Goal: Task Accomplishment & Management: Manage account settings

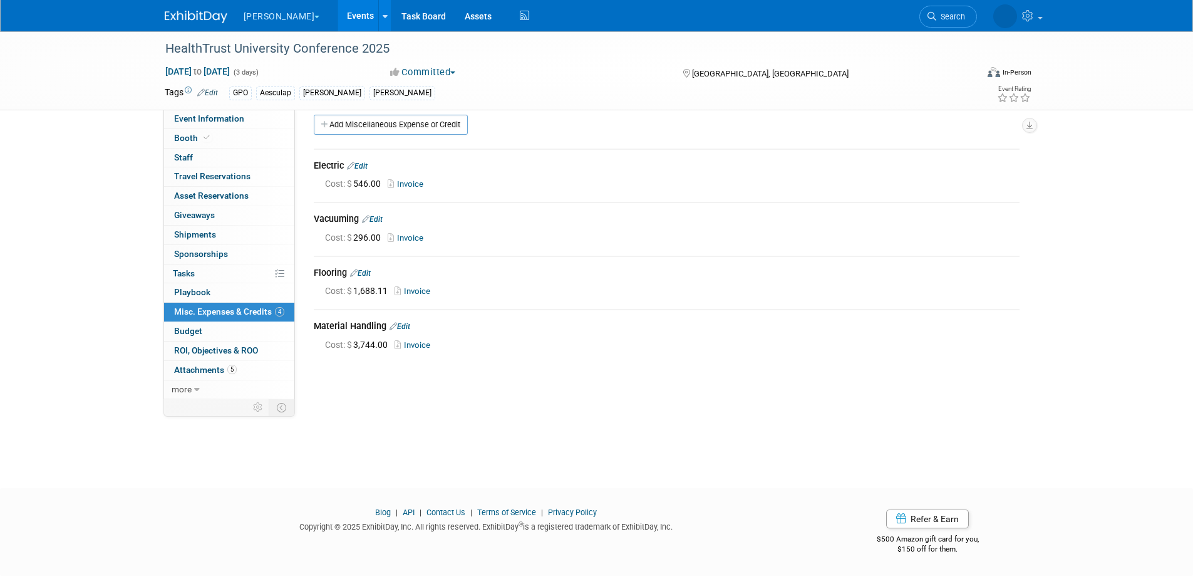
click at [338, 6] on link "Events" at bounding box center [361, 15] width 46 height 31
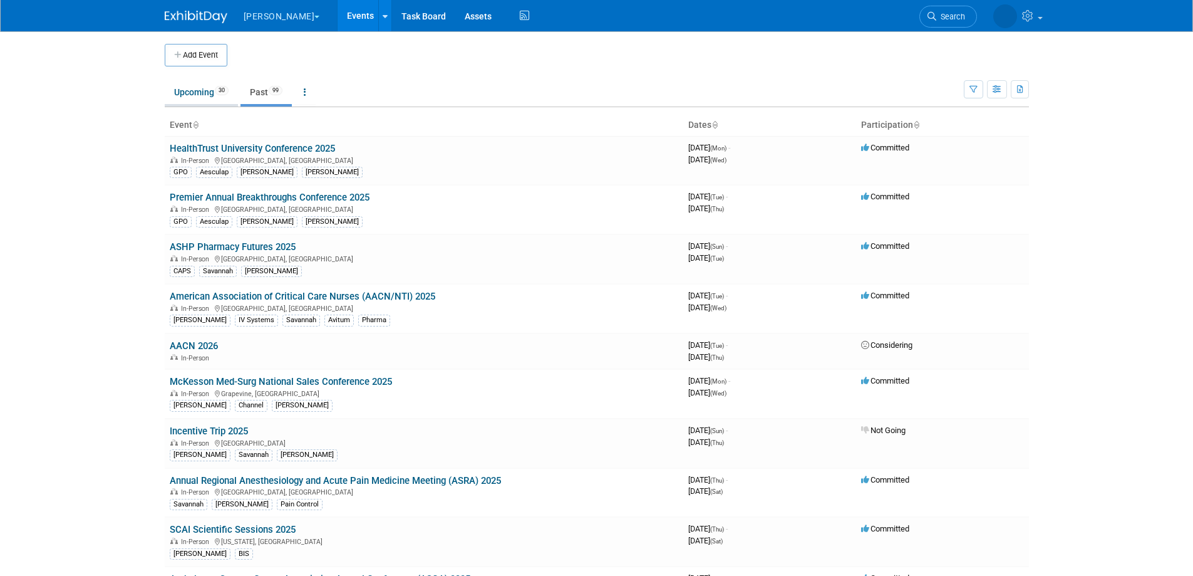
click at [207, 82] on link "Upcoming 30" at bounding box center [201, 92] width 73 height 24
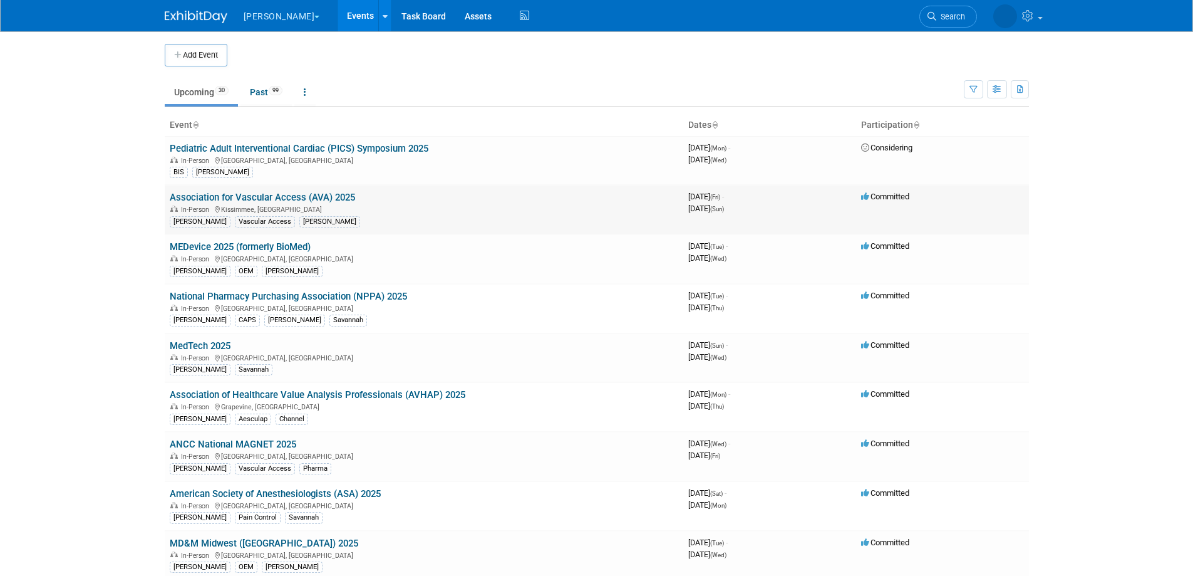
click at [329, 195] on link "Association for Vascular Access (AVA) 2025" at bounding box center [262, 197] width 185 height 11
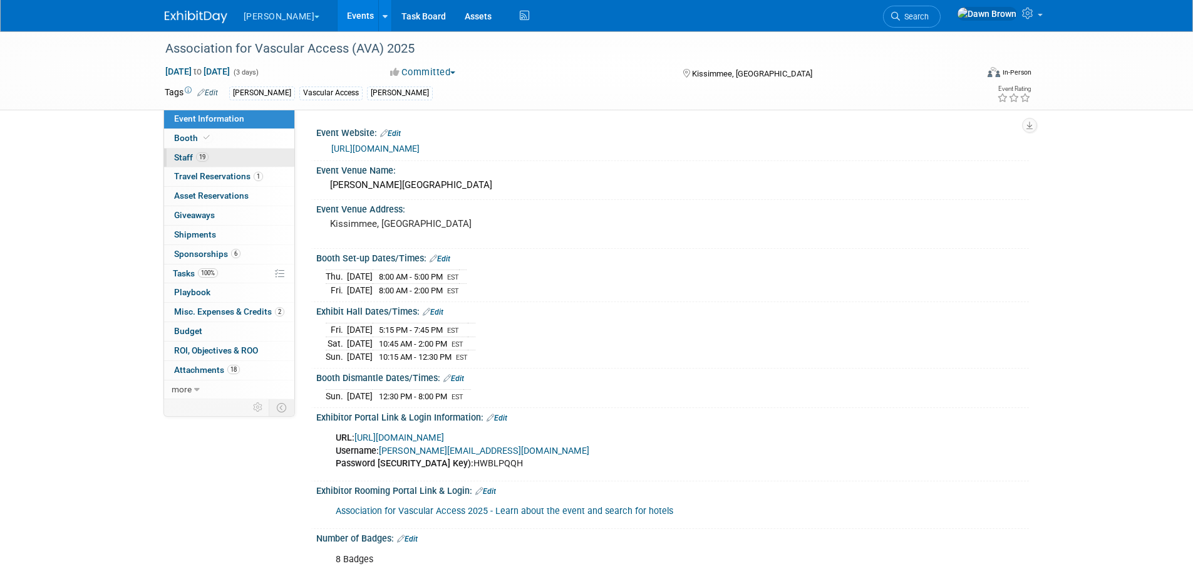
click at [187, 154] on span "Staff 19" at bounding box center [191, 157] width 34 height 10
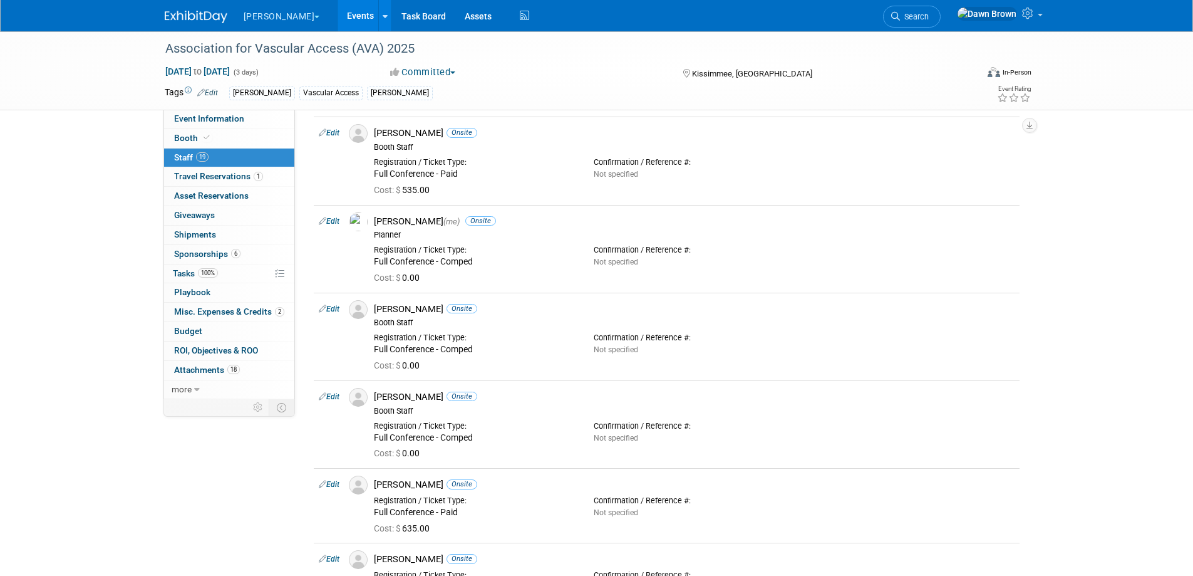
scroll to position [235, 0]
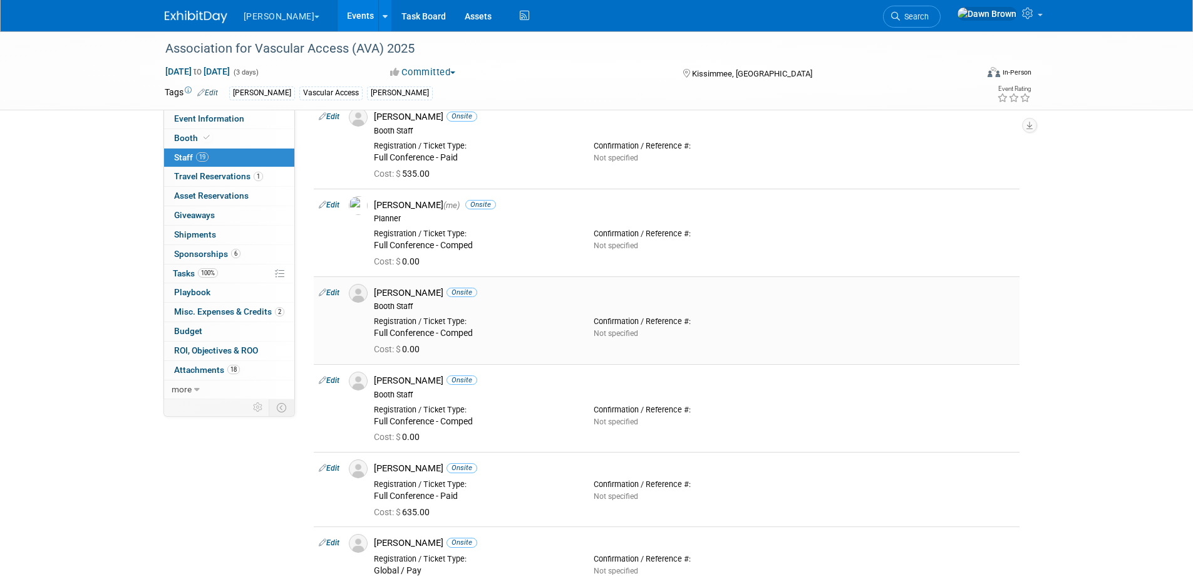
click at [320, 292] on icon at bounding box center [323, 292] width 8 height 13
select select "f477a8e5-6f40-4e6d-bc5a-d923bf1fa3cf"
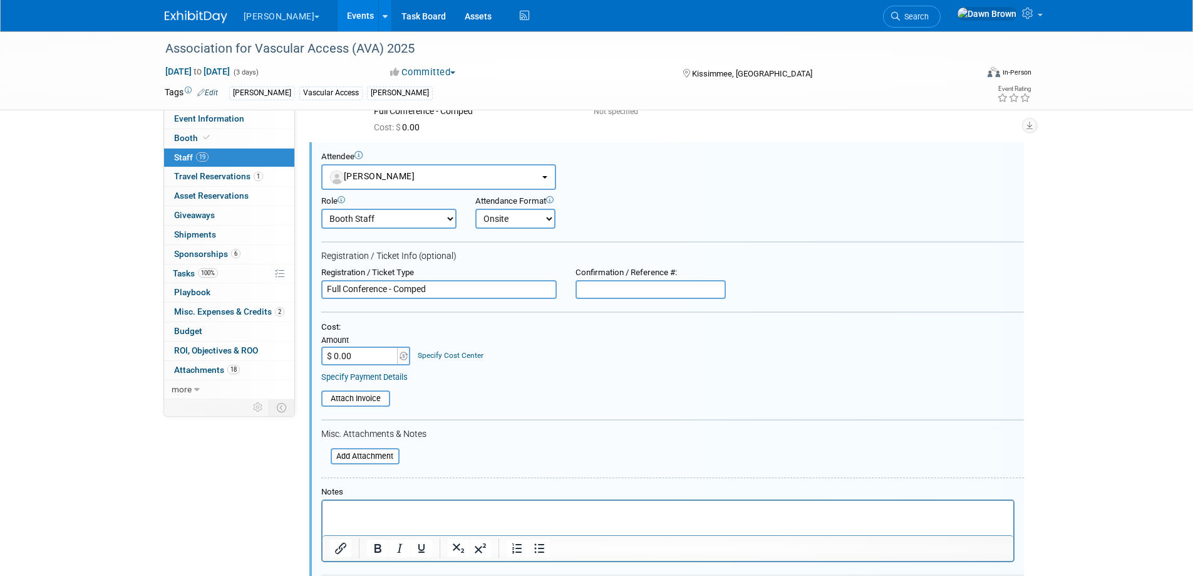
scroll to position [0, 0]
click at [427, 171] on button "[PERSON_NAME]" at bounding box center [438, 177] width 235 height 26
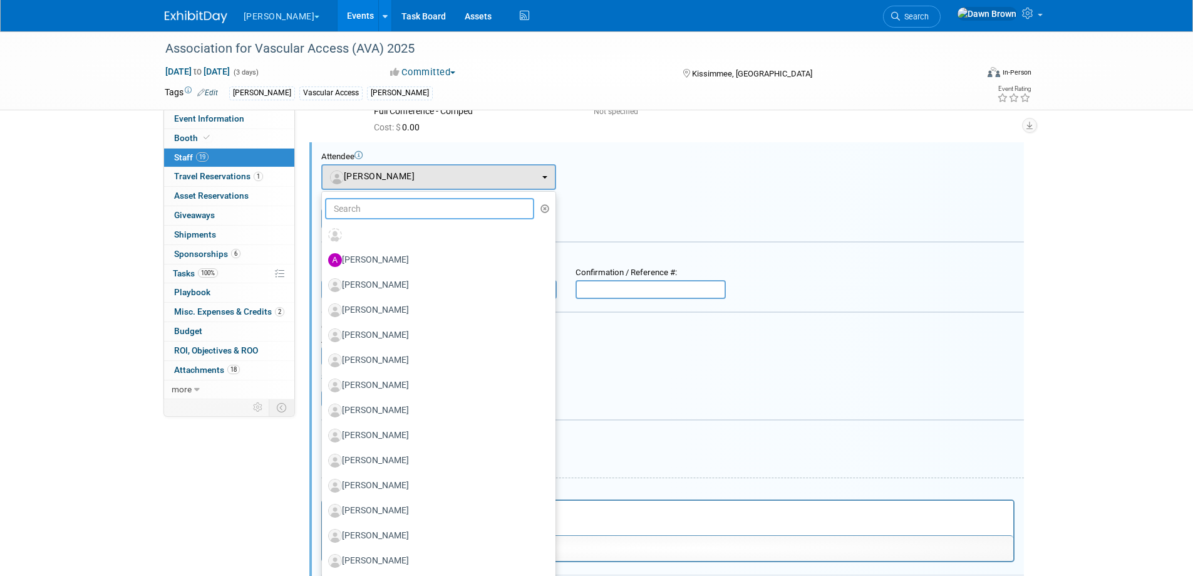
click at [421, 206] on input "text" at bounding box center [430, 208] width 210 height 21
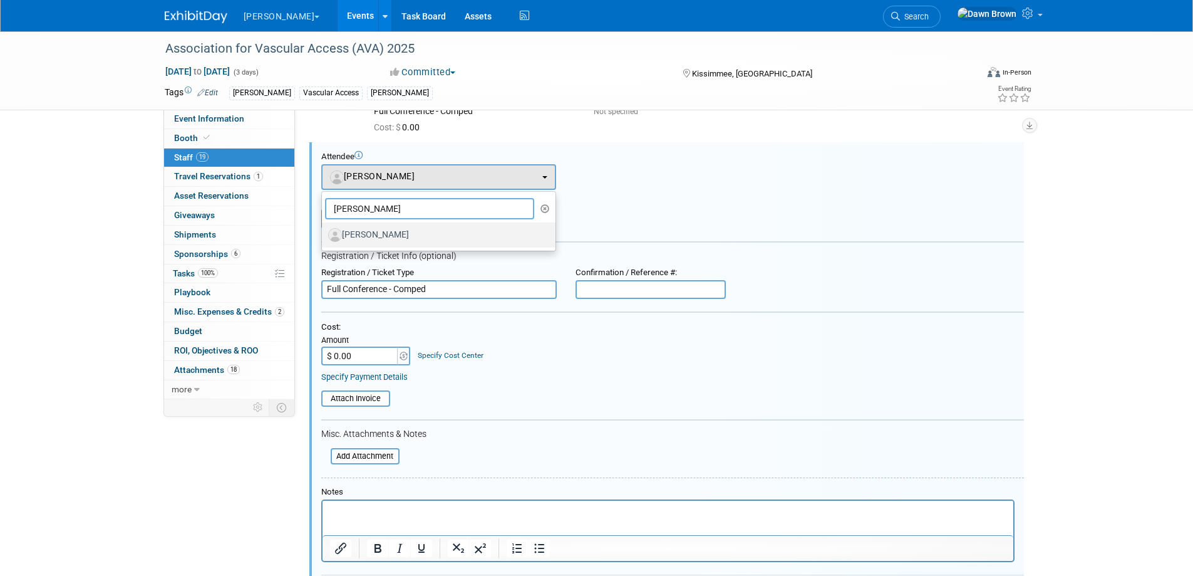
type input "robin"
click at [418, 237] on label "[PERSON_NAME]" at bounding box center [435, 235] width 215 height 20
click at [324, 237] on input "[PERSON_NAME]" at bounding box center [320, 233] width 8 height 8
select select "7fcace7c-f078-451e-a439-41d0de477bd2"
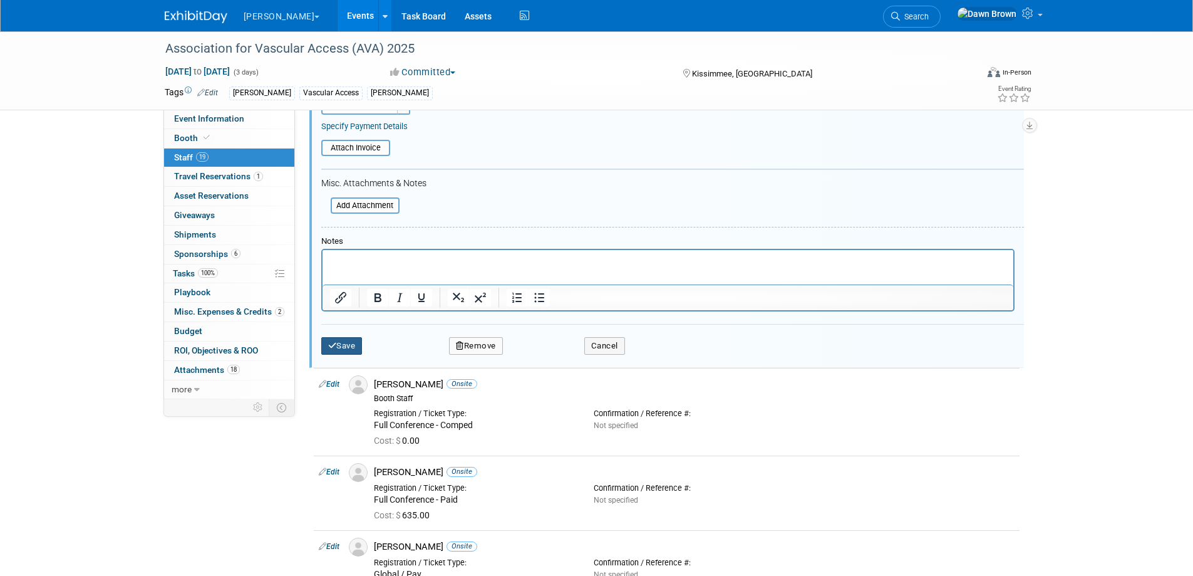
click at [333, 343] on icon "submit" at bounding box center [332, 345] width 9 height 8
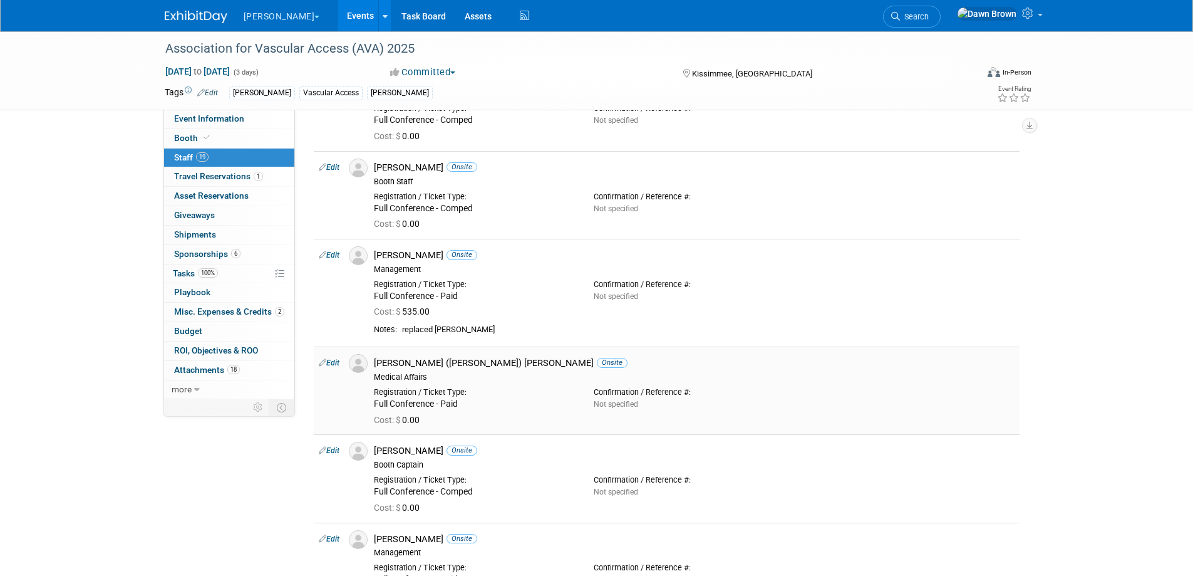
scroll to position [1214, 0]
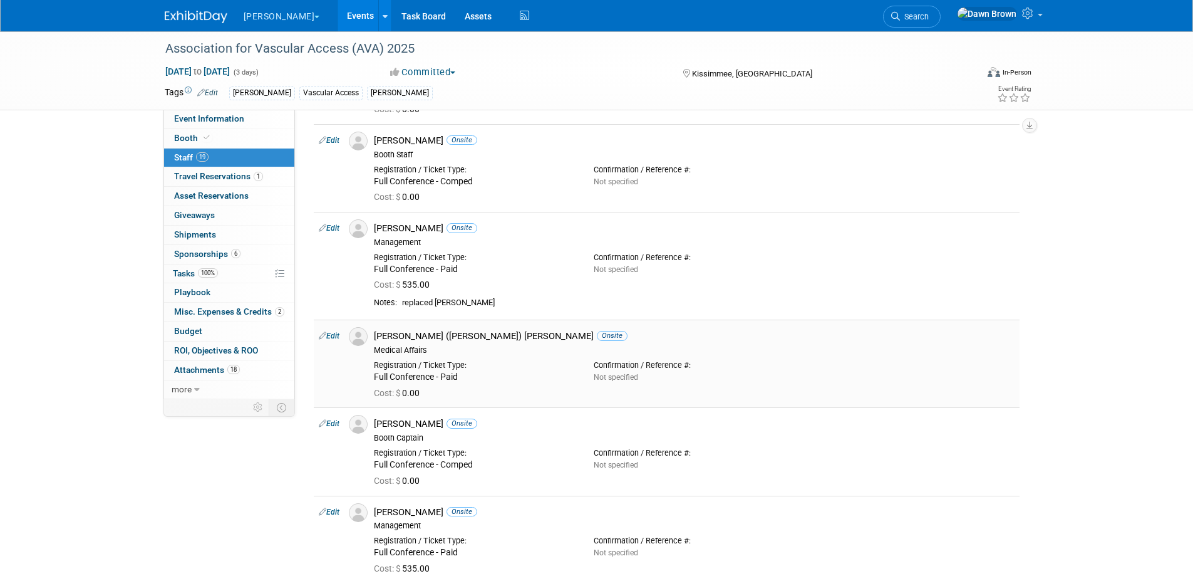
click at [321, 334] on icon at bounding box center [323, 335] width 8 height 13
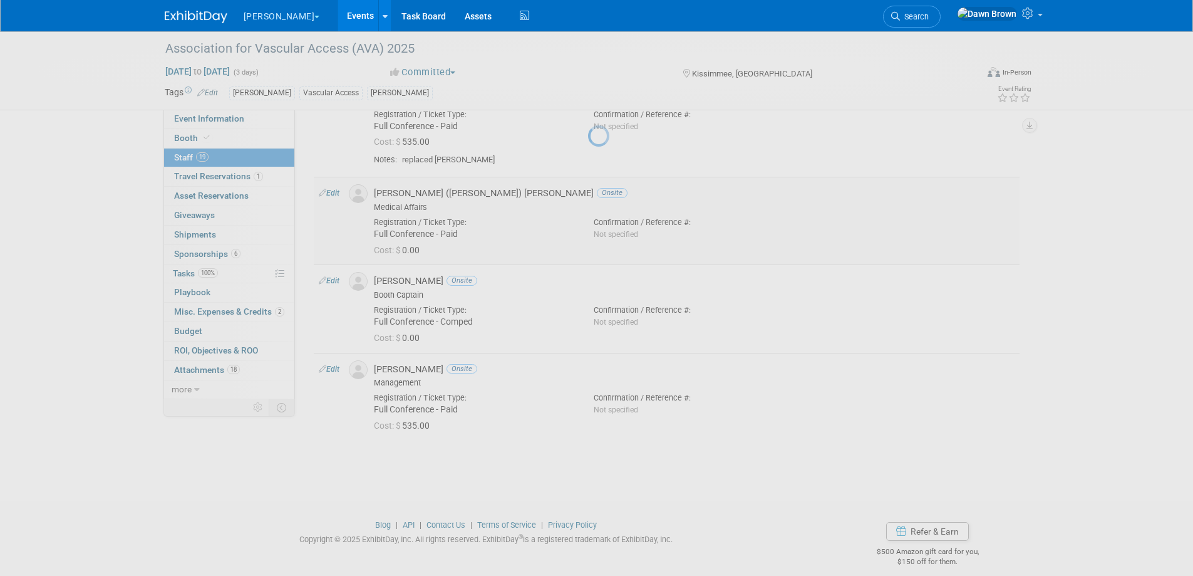
select select "c7859390-35eb-473d-af6e-a99688e6d49a"
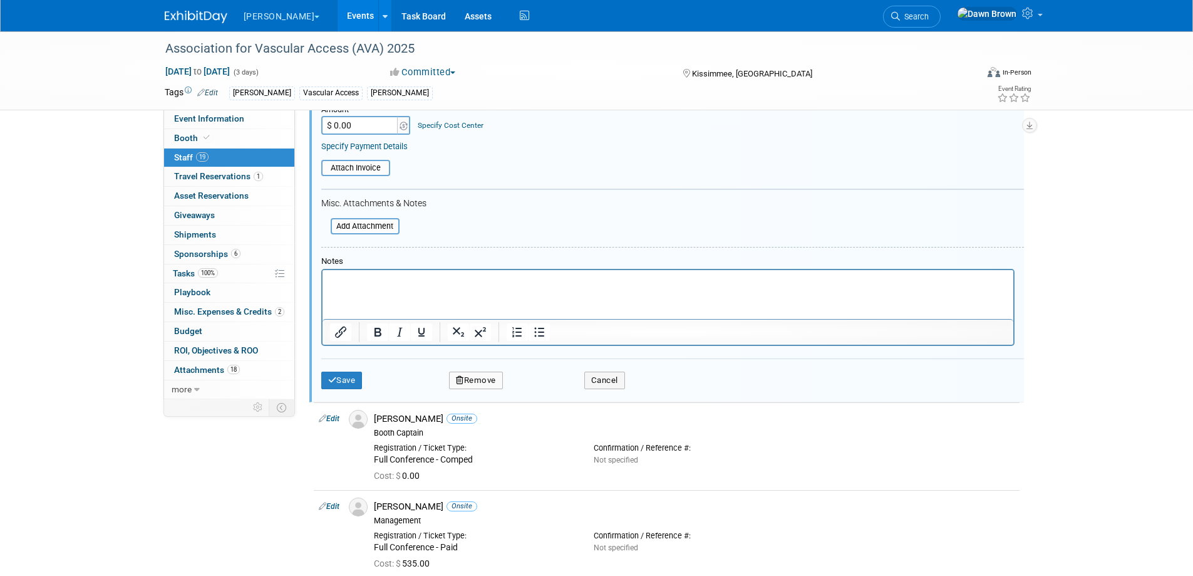
scroll to position [1626, 0]
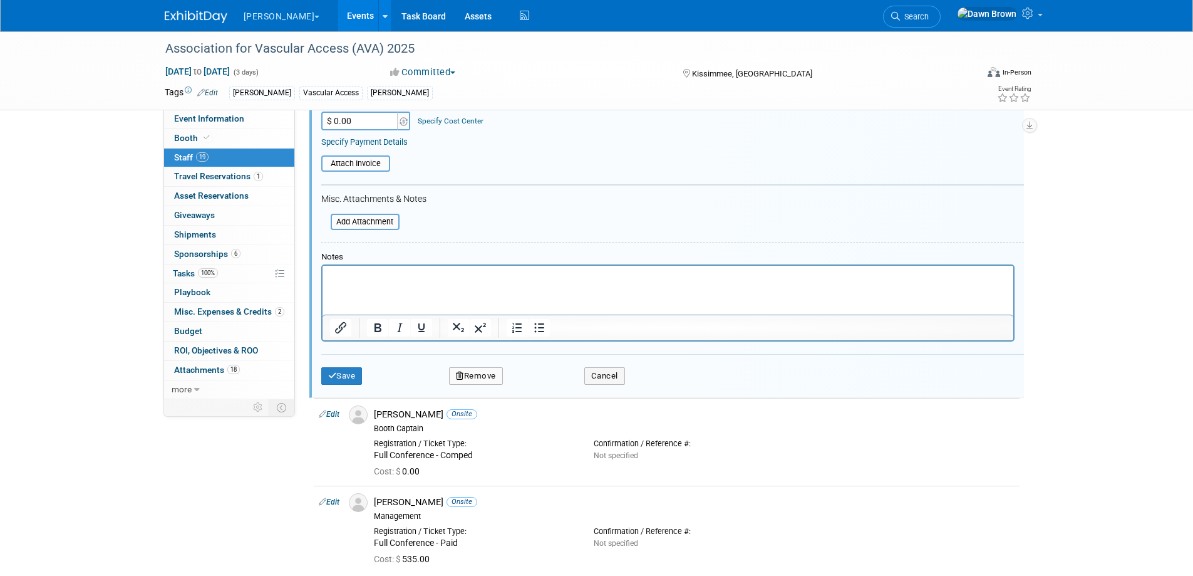
click at [492, 378] on button "Remove" at bounding box center [476, 376] width 54 height 18
click at [548, 384] on link "Yes" at bounding box center [544, 387] width 36 height 20
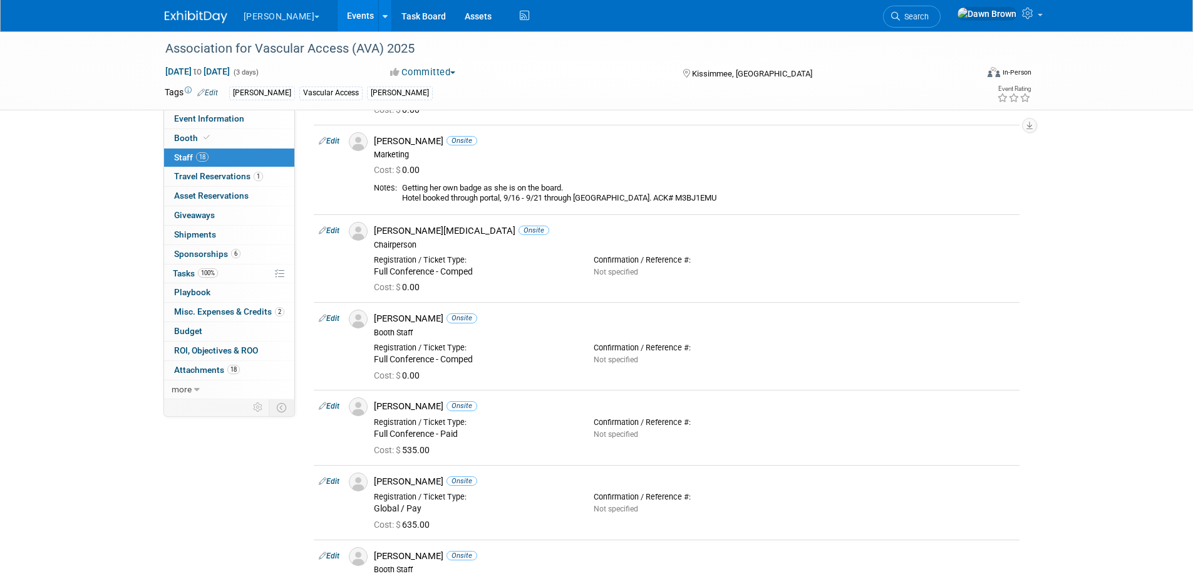
scroll to position [700, 0]
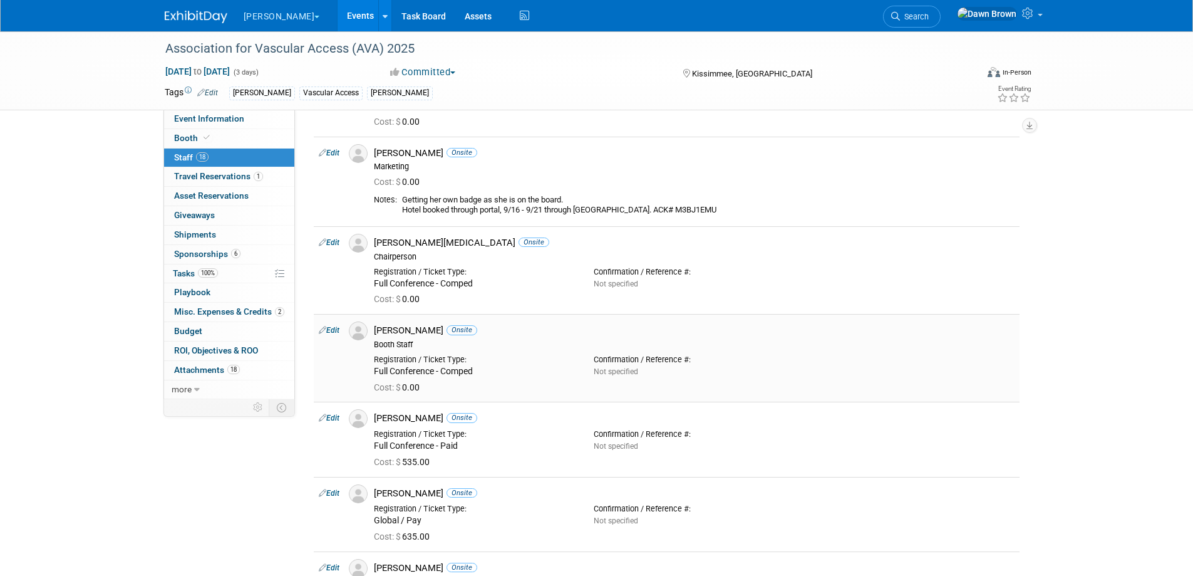
click at [321, 331] on icon at bounding box center [323, 329] width 8 height 13
select select "fa6960d6-3090-4bb8-b2f9-572907814b7f"
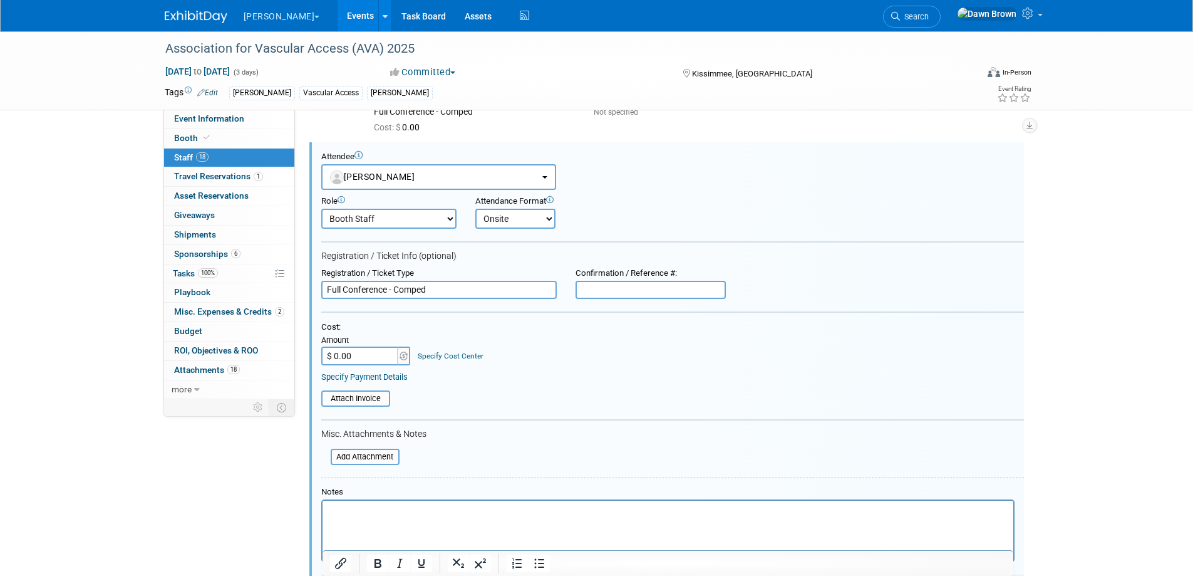
scroll to position [0, 0]
click at [428, 174] on button "[PERSON_NAME]" at bounding box center [438, 177] width 235 height 26
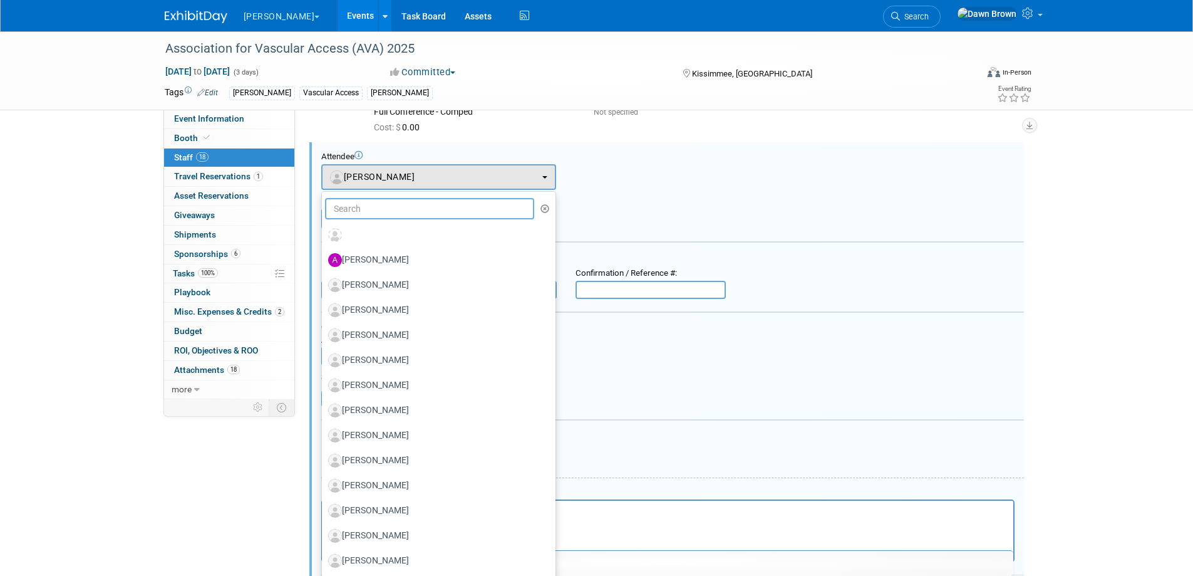
click at [410, 214] on input "text" at bounding box center [430, 208] width 210 height 21
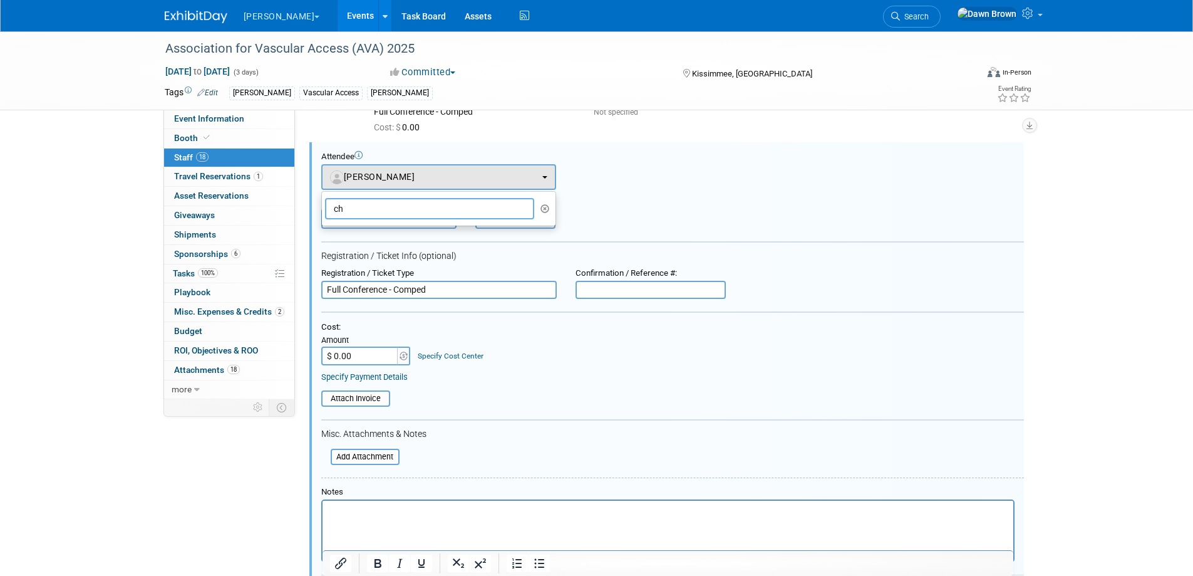
type input "c"
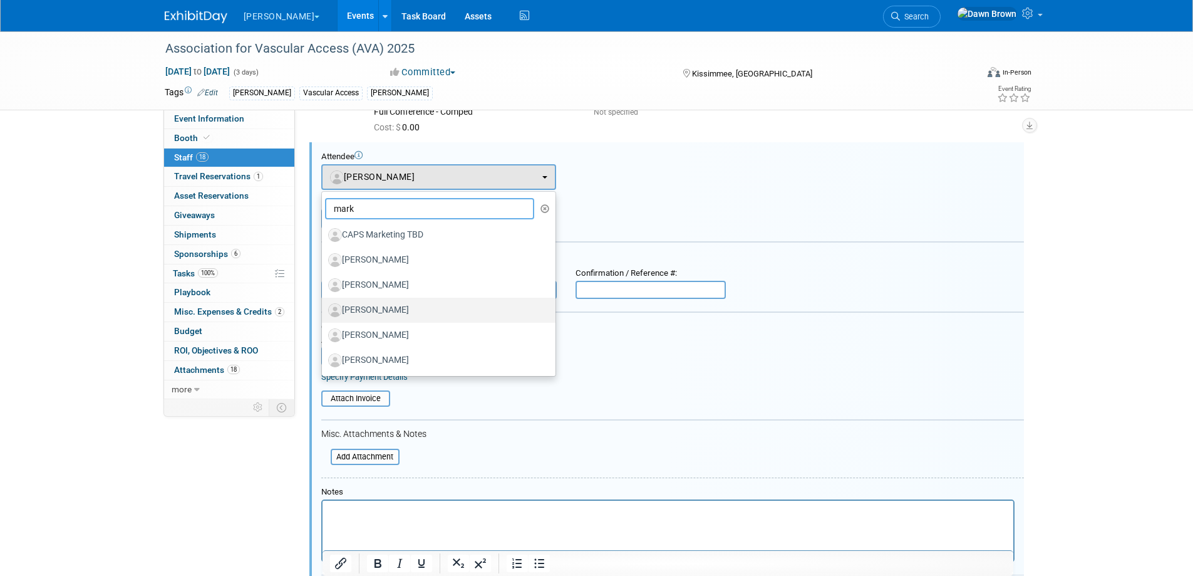
type input "mark"
click at [391, 309] on label "[PERSON_NAME]" at bounding box center [435, 310] width 215 height 20
click at [324, 309] on input "[PERSON_NAME]" at bounding box center [320, 308] width 8 height 8
select select "95286acd-8751-4b25-83d7-bf15488dab36"
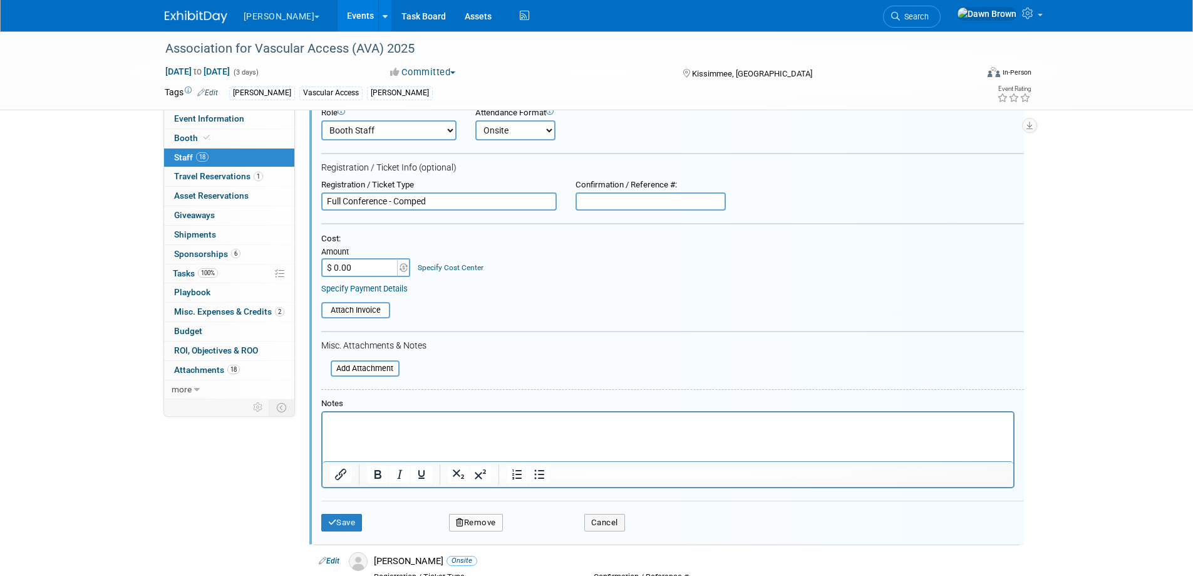
scroll to position [1106, 0]
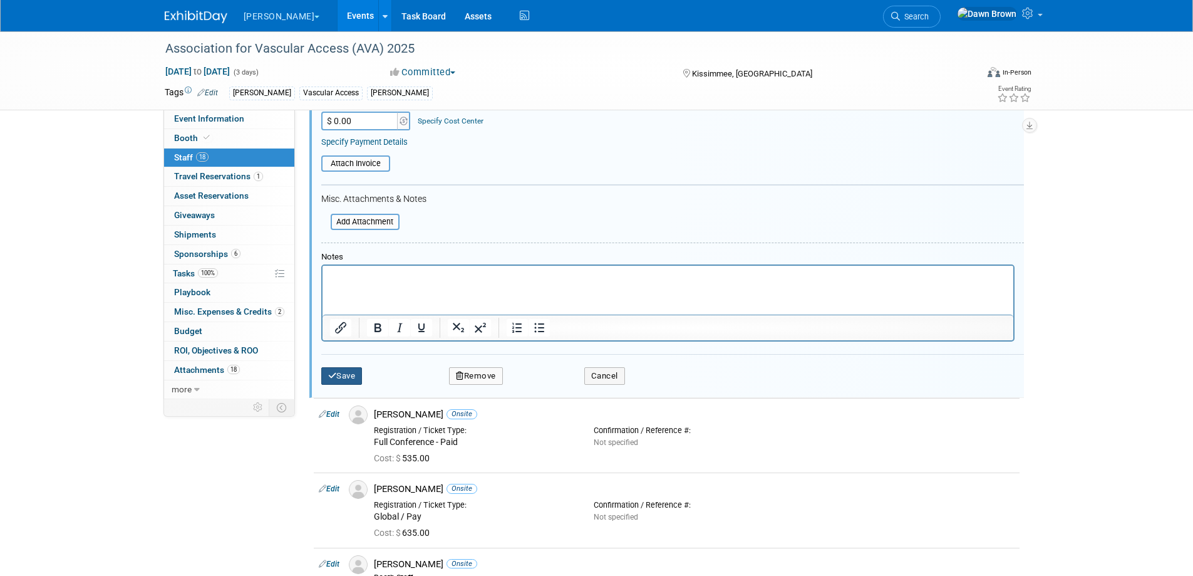
click at [345, 373] on button "Save" at bounding box center [341, 376] width 41 height 18
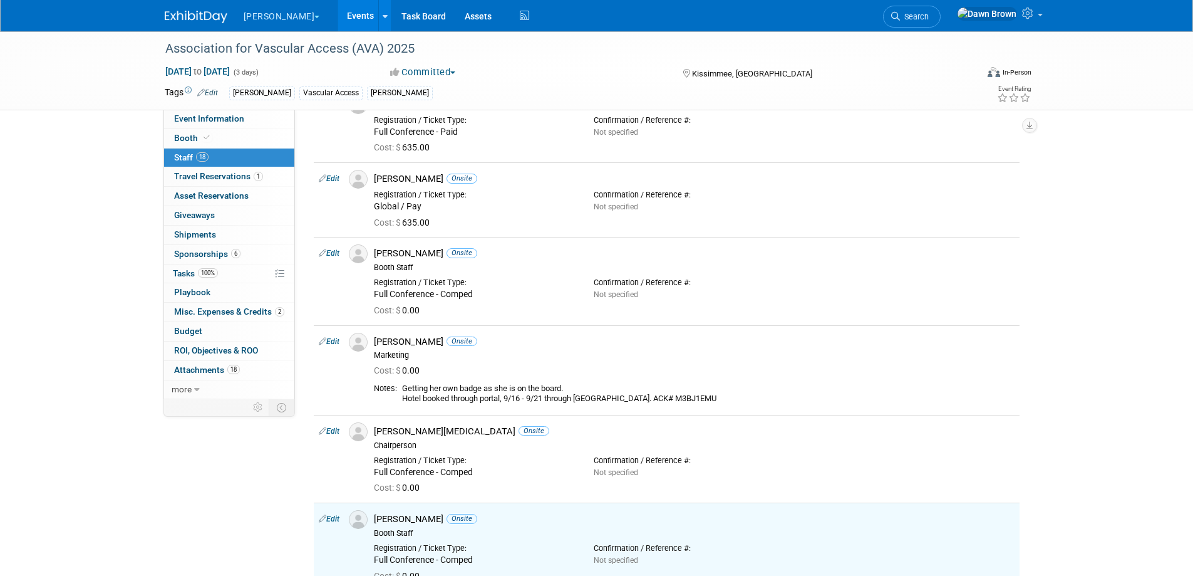
scroll to position [495, 0]
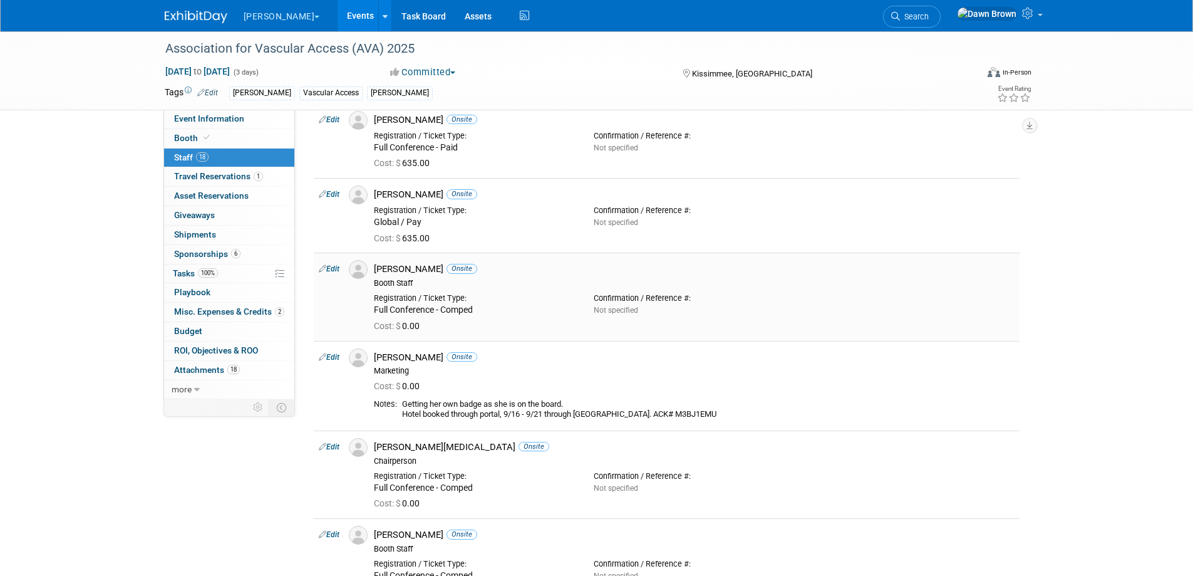
click at [323, 265] on icon at bounding box center [323, 268] width 8 height 13
select select "8e26acf7-4a0e-42a4-9432-4d23ab752ca8"
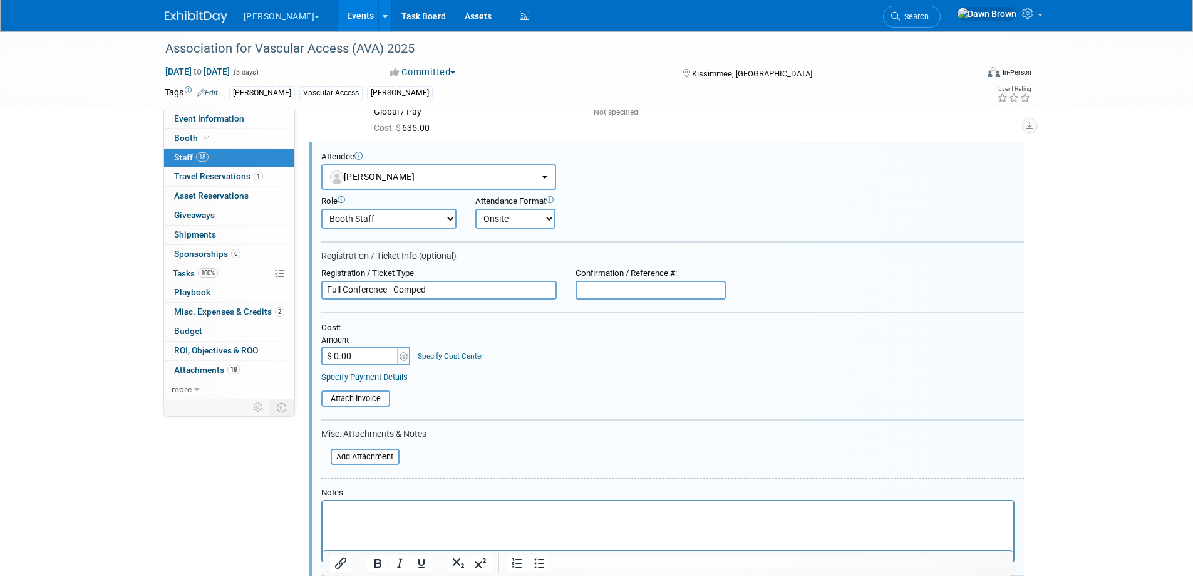
scroll to position [0, 0]
click at [887, 215] on div "Role Booth Captain Booth Staff Chairperson Communications Strategist Demonstrat…" at bounding box center [672, 209] width 721 height 39
click at [1030, 15] on icon at bounding box center [1029, 13] width 14 height 11
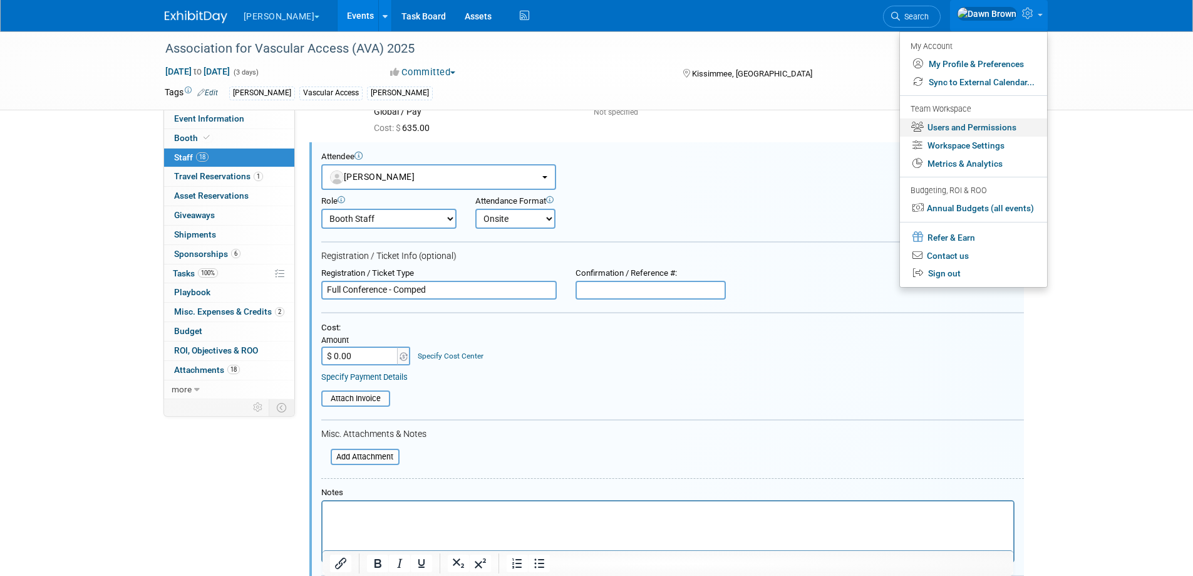
click at [967, 125] on link "Users and Permissions" at bounding box center [973, 127] width 147 height 18
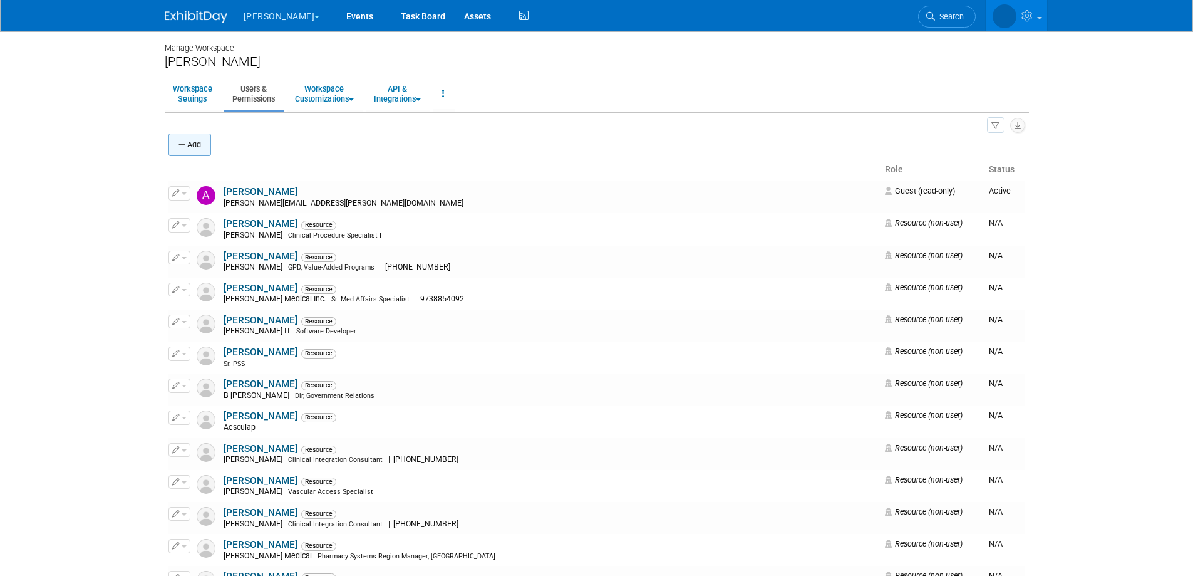
click at [187, 138] on button "Add" at bounding box center [189, 144] width 43 height 23
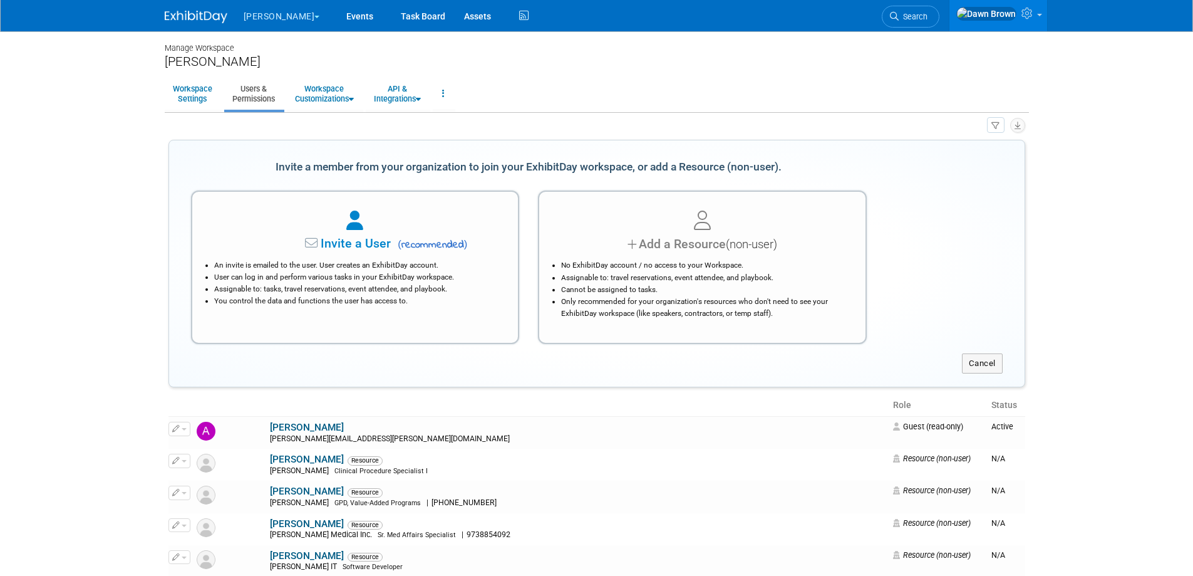
click at [573, 230] on div at bounding box center [702, 221] width 295 height 28
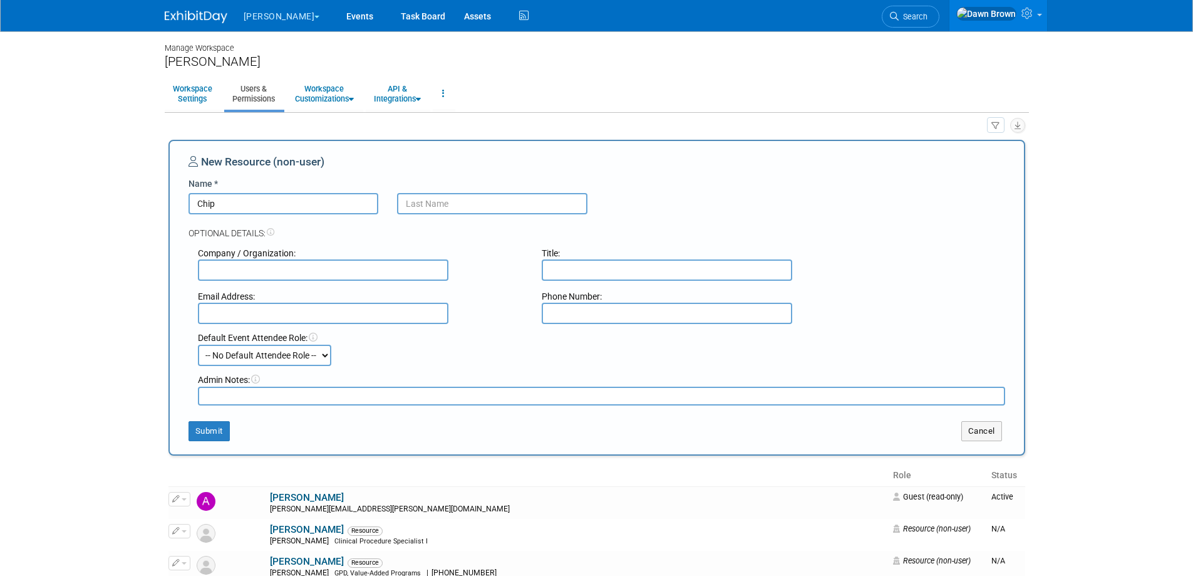
type input "Chip"
type input "Searcy"
click at [266, 266] on input "text" at bounding box center [323, 269] width 251 height 21
type input "B. Braun Medical"
click at [327, 351] on select "-- No Default Attendee Role -- Booth Captain Booth Staff Chairperson Communicat…" at bounding box center [264, 354] width 133 height 21
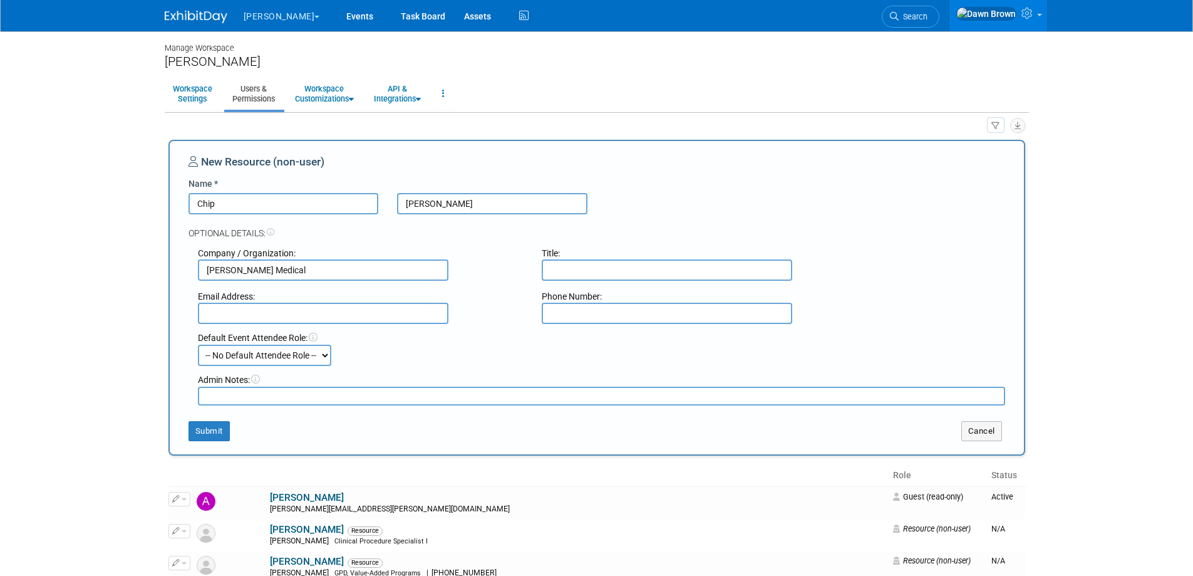
select select "100"
click at [198, 344] on select "-- No Default Attendee Role -- Booth Captain Booth Staff Chairperson Communicat…" at bounding box center [264, 354] width 133 height 21
click at [225, 430] on button "Submit" at bounding box center [209, 431] width 41 height 20
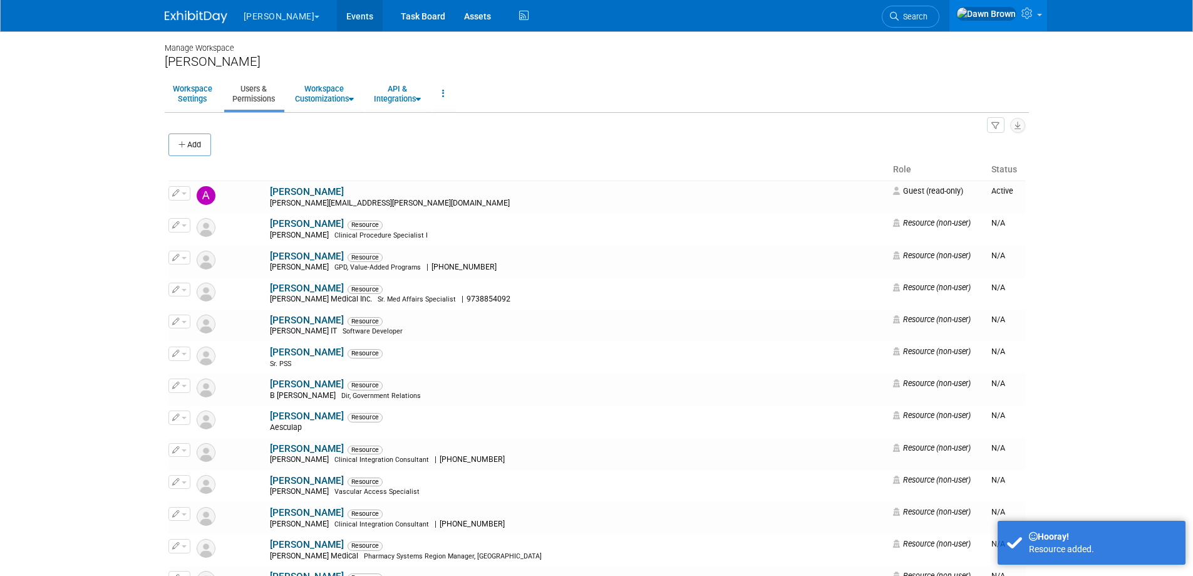
click at [337, 12] on link "Events" at bounding box center [360, 15] width 46 height 31
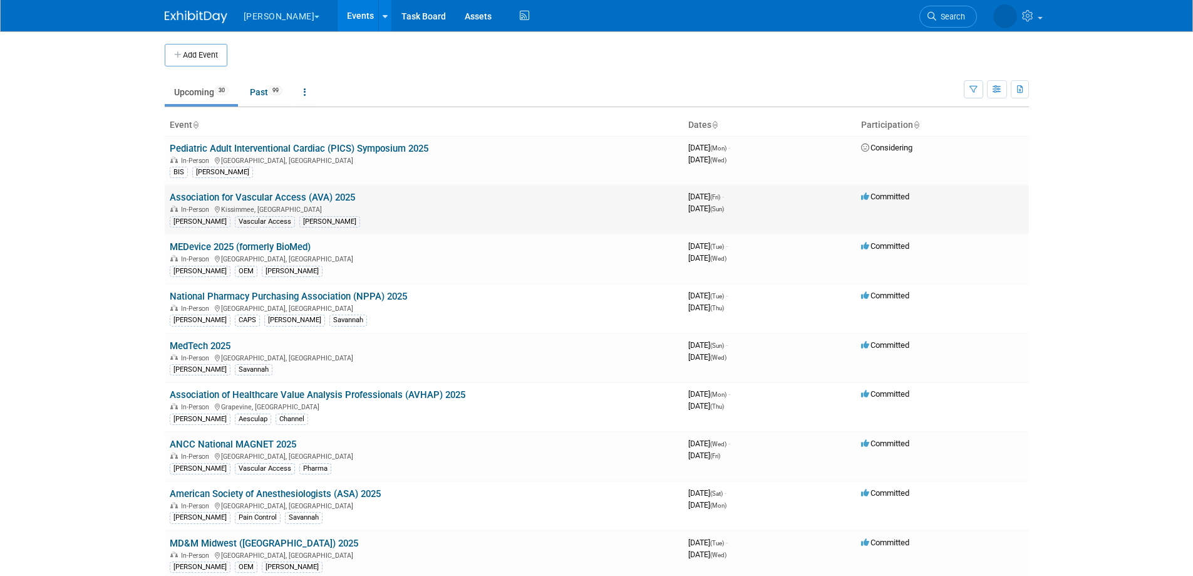
click at [322, 197] on link "Association for Vascular Access (AVA) 2025" at bounding box center [262, 197] width 185 height 11
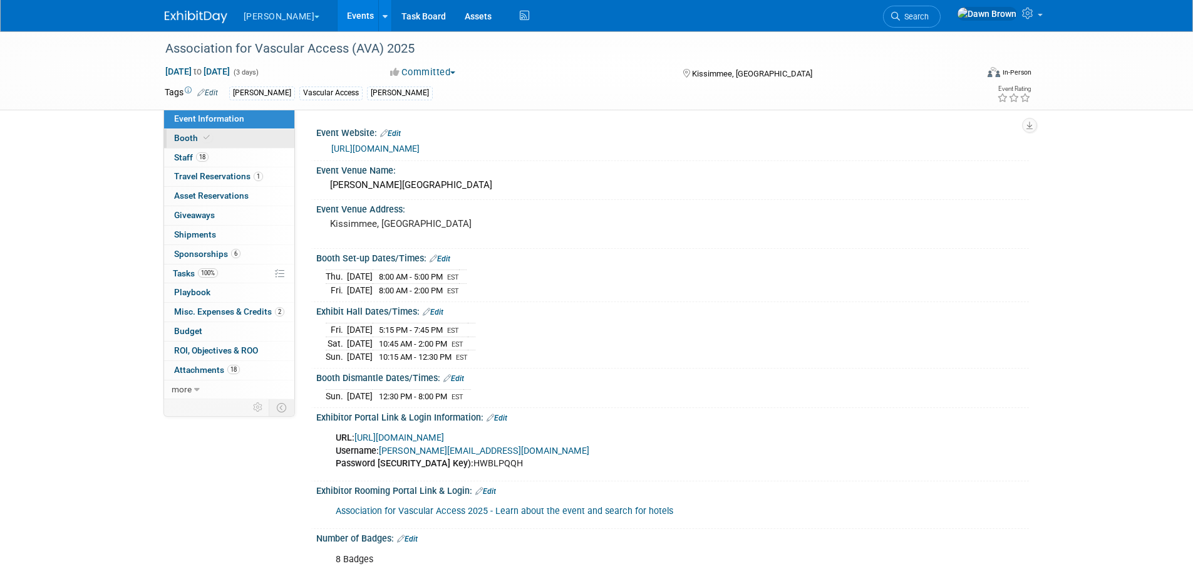
click at [187, 134] on span "Booth" at bounding box center [193, 138] width 38 height 10
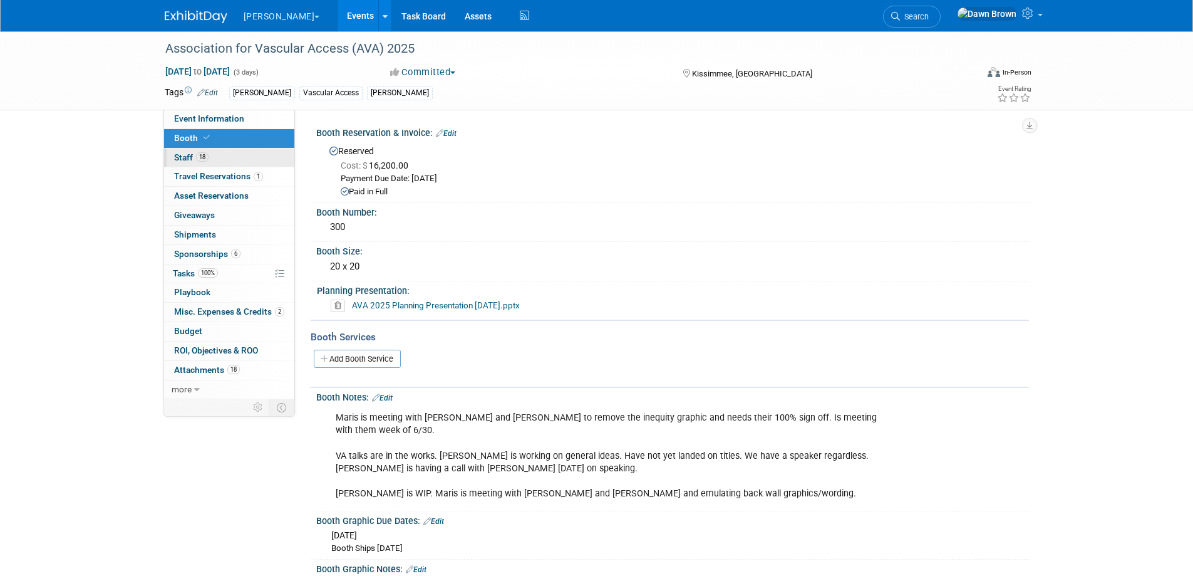
click at [200, 160] on span "18" at bounding box center [202, 156] width 13 height 9
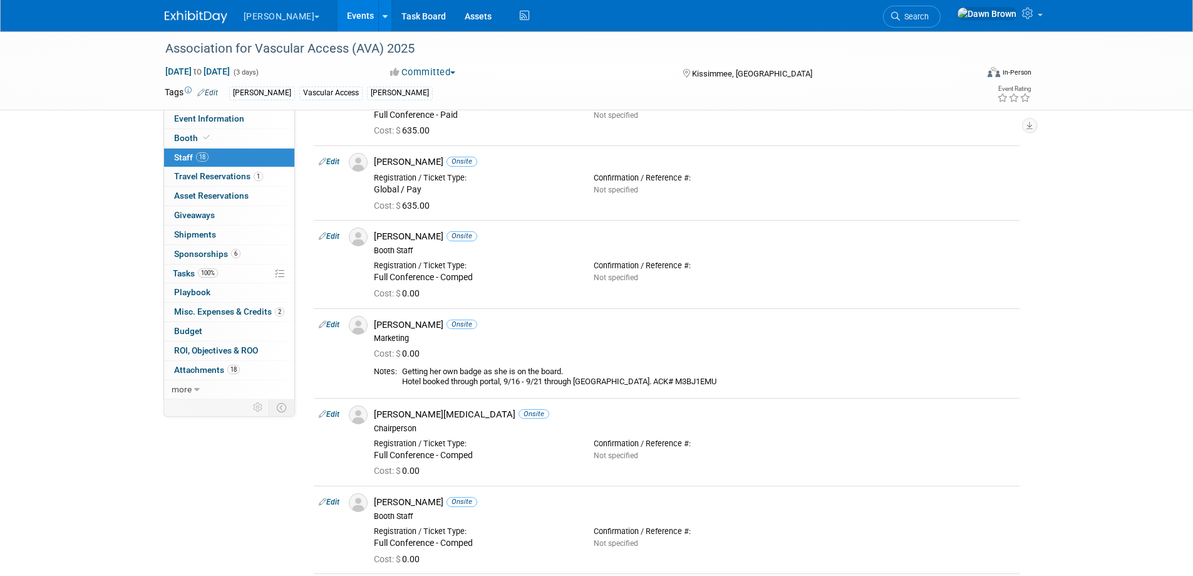
scroll to position [548, 0]
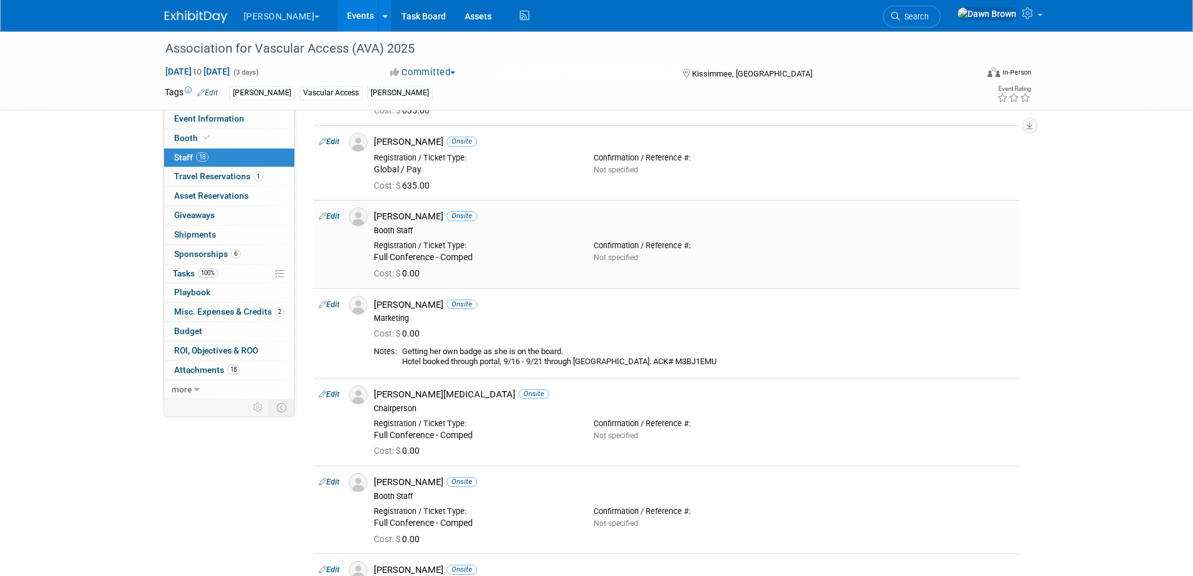
click at [322, 217] on icon at bounding box center [323, 215] width 8 height 13
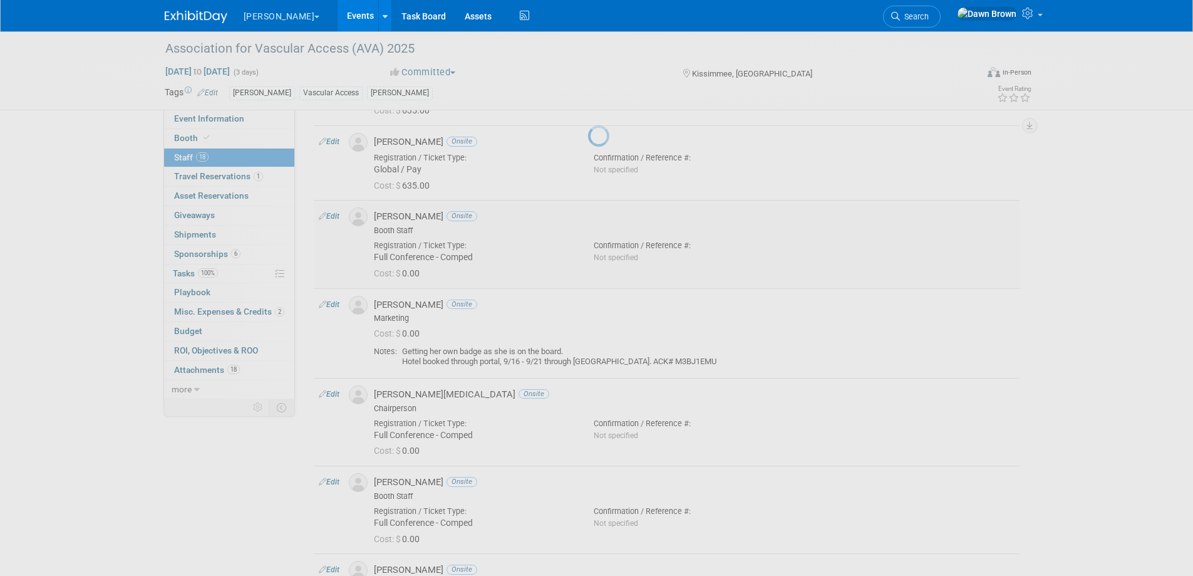
select select "8e26acf7-4a0e-42a4-9432-4d23ab752ca8"
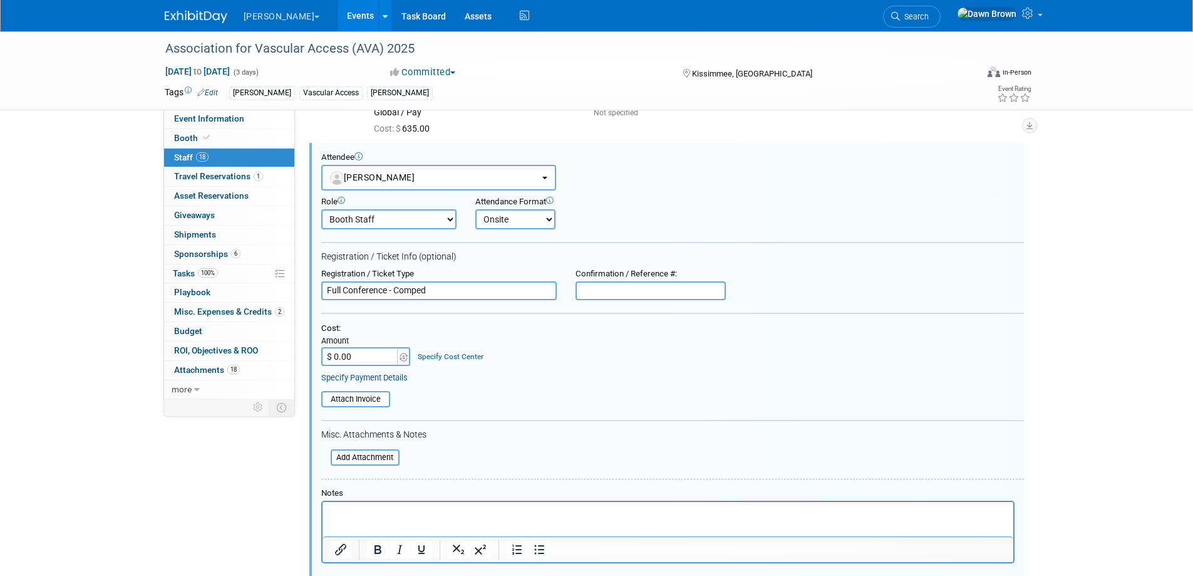
scroll to position [0, 0]
click at [405, 175] on button "[PERSON_NAME]" at bounding box center [438, 177] width 235 height 26
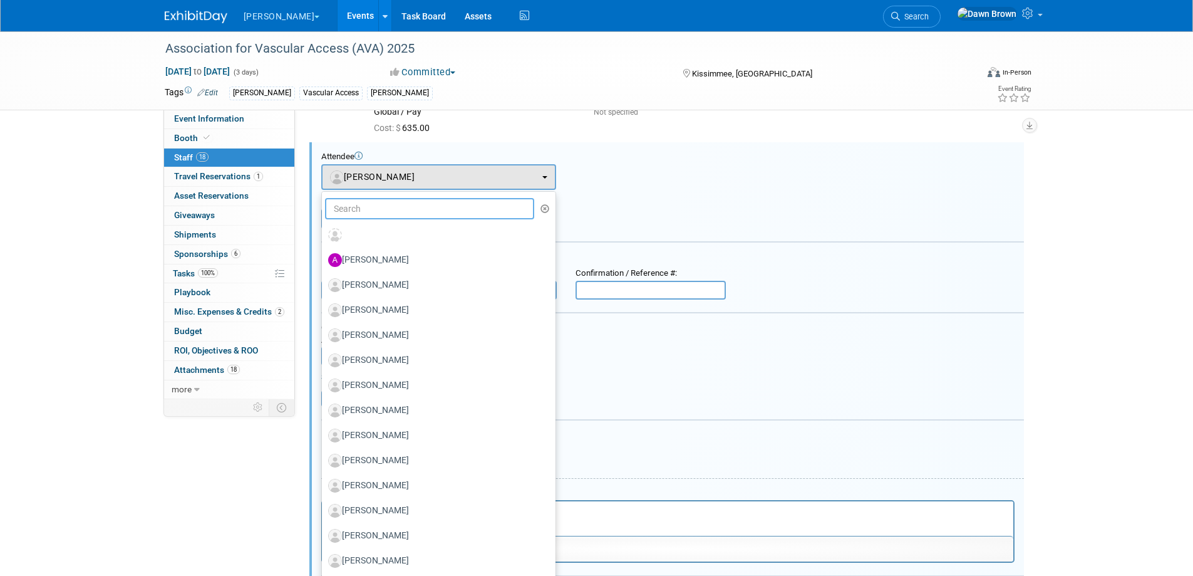
click at [400, 205] on input "text" at bounding box center [430, 208] width 210 height 21
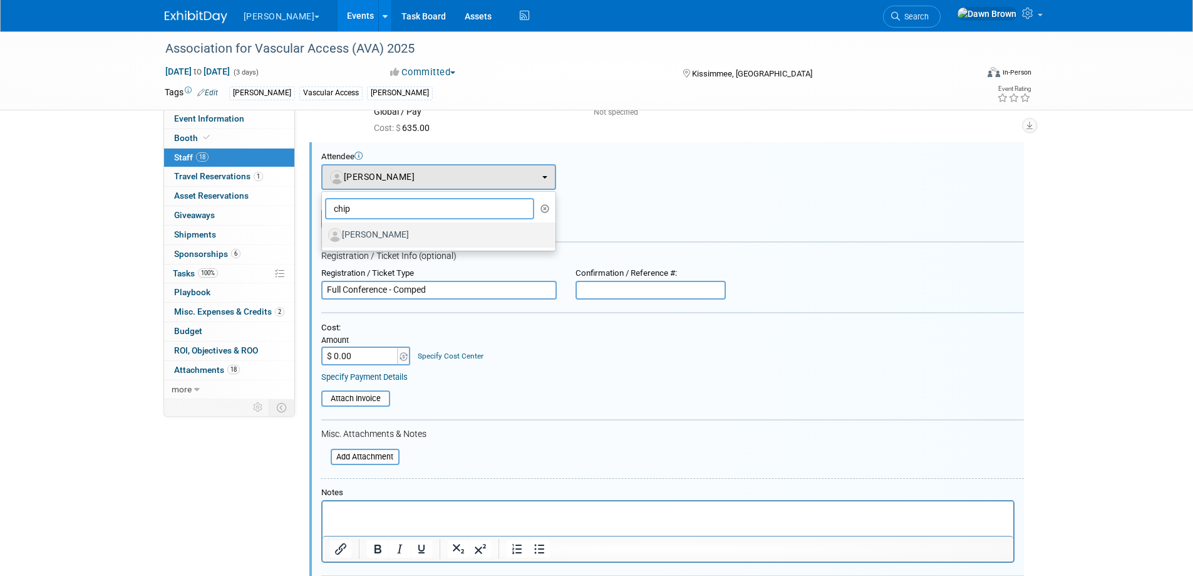
type input "chip"
click at [377, 239] on label "[PERSON_NAME]" at bounding box center [435, 235] width 215 height 20
click at [324, 237] on input "[PERSON_NAME]" at bounding box center [320, 233] width 8 height 8
select select "321174ba-31d6-496e-952e-9b1432198f5a"
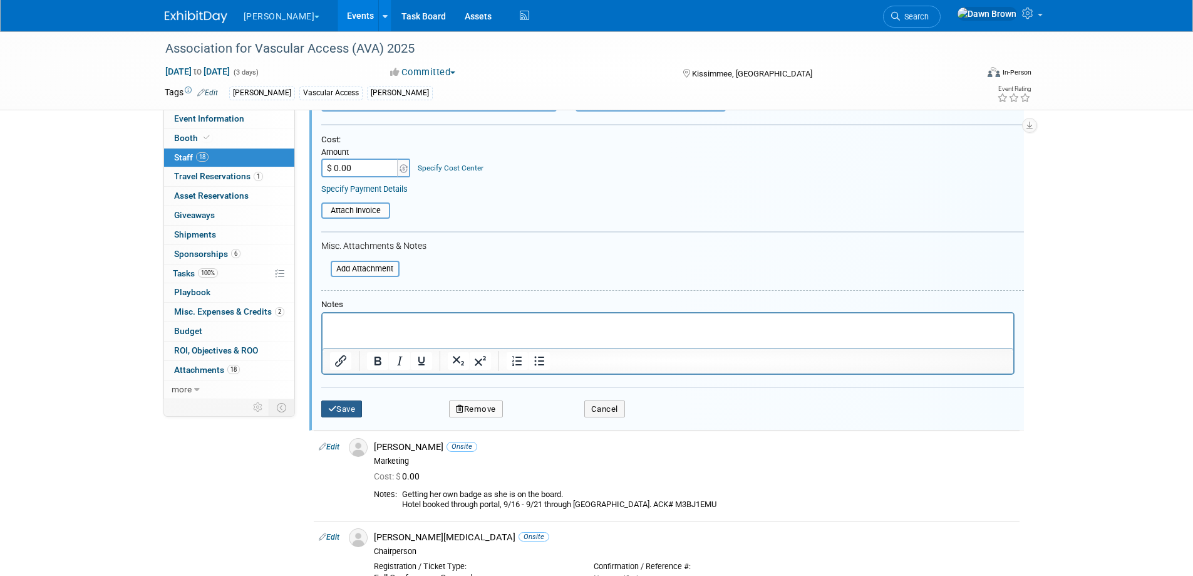
click at [341, 408] on button "Save" at bounding box center [341, 409] width 41 height 18
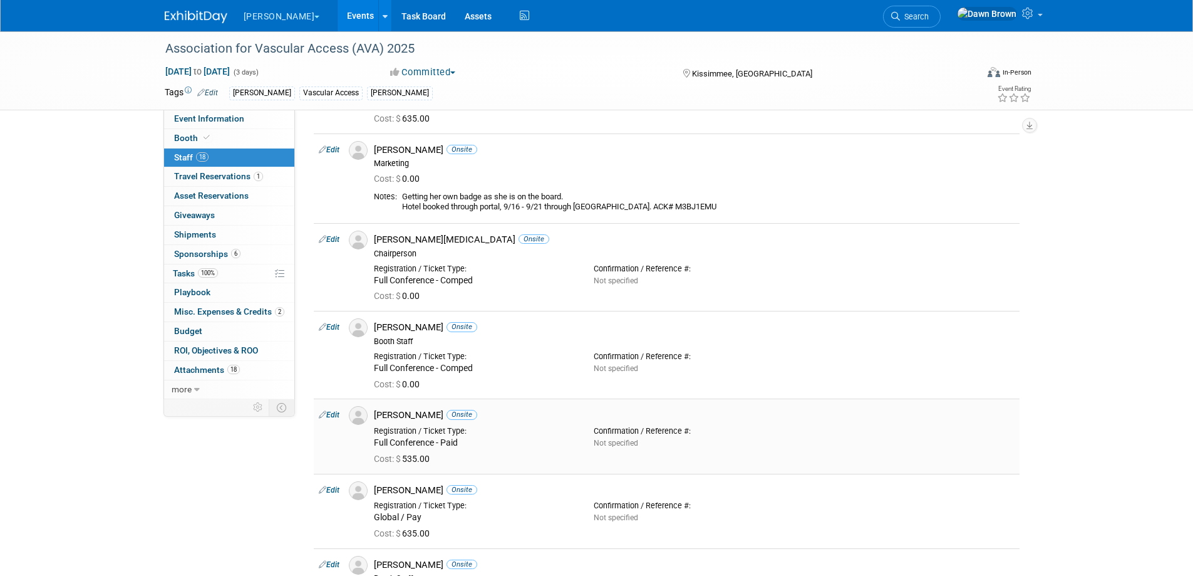
scroll to position [705, 0]
click at [323, 235] on icon at bounding box center [323, 236] width 8 height 13
select select "95e6ff85-e685-44ec-be7a-6ac636fee0ce"
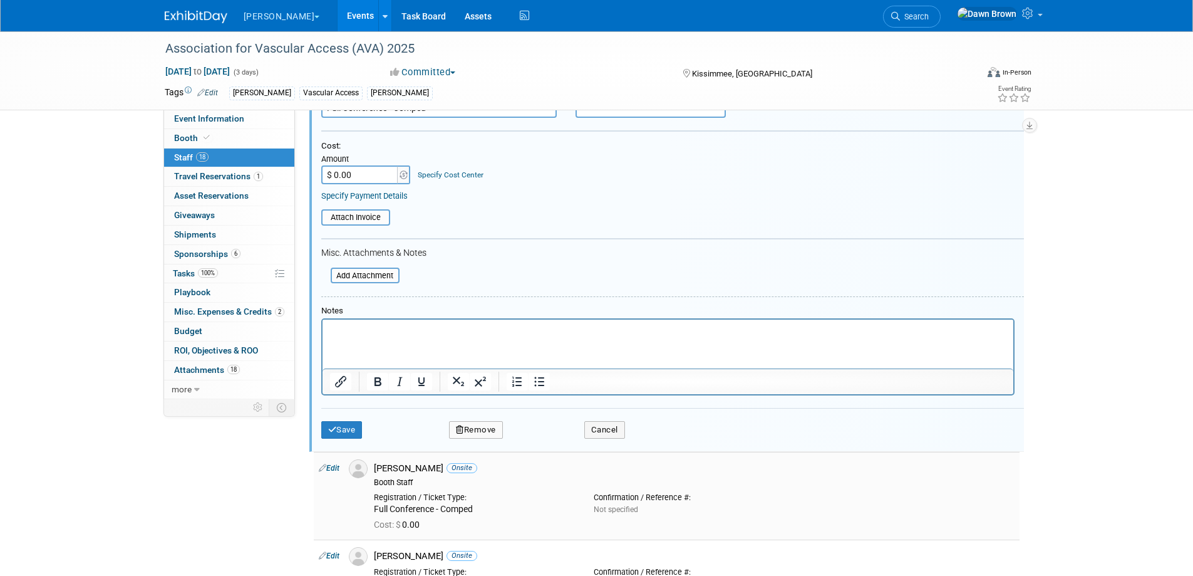
scroll to position [1003, 0]
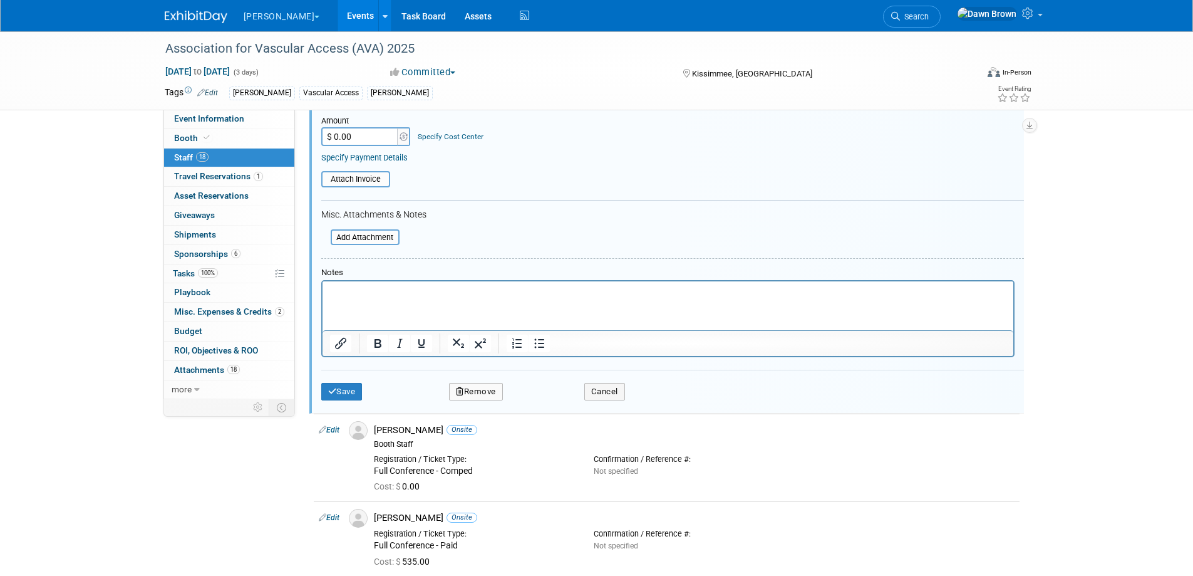
click at [485, 393] on button "Remove" at bounding box center [476, 392] width 54 height 18
click at [542, 398] on link "Yes" at bounding box center [544, 402] width 36 height 20
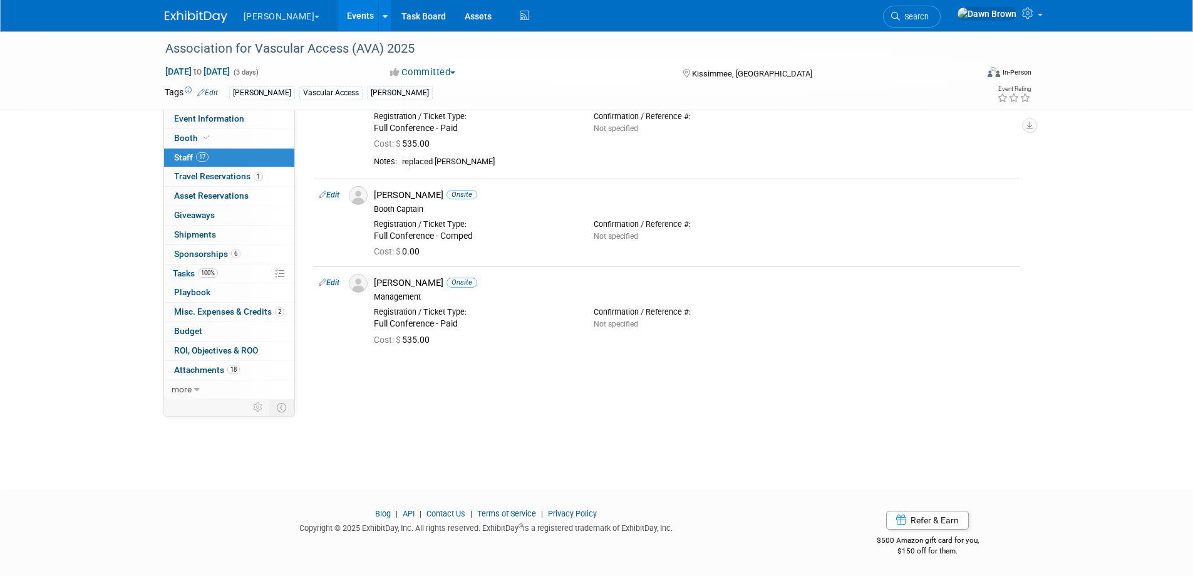
scroll to position [1269, 0]
click at [235, 123] on span "Event Information" at bounding box center [209, 118] width 70 height 10
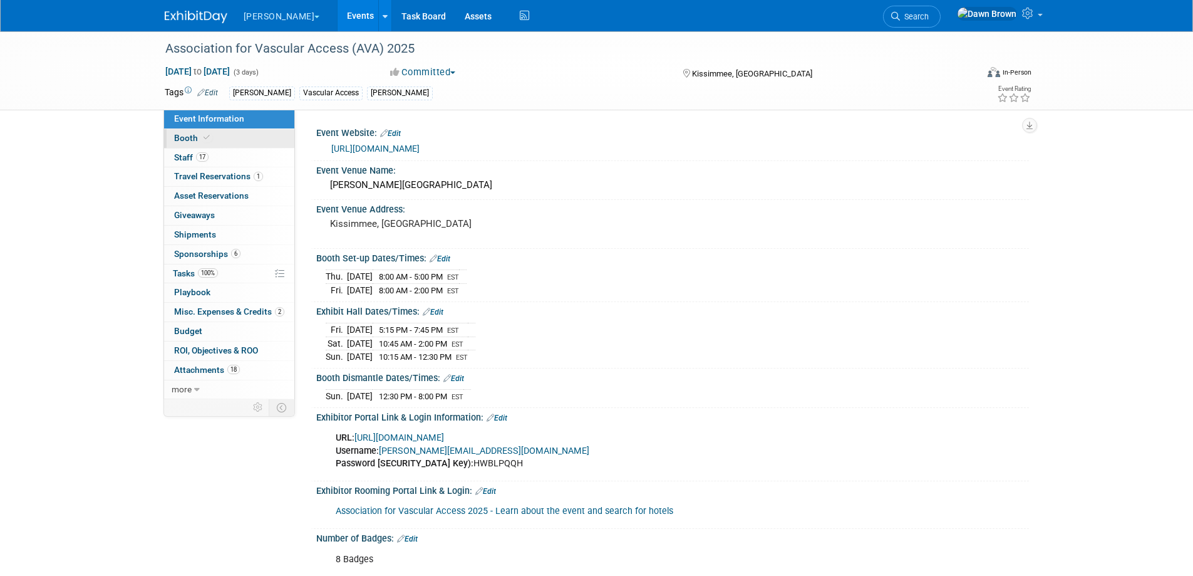
click at [180, 131] on link "Booth" at bounding box center [229, 138] width 130 height 19
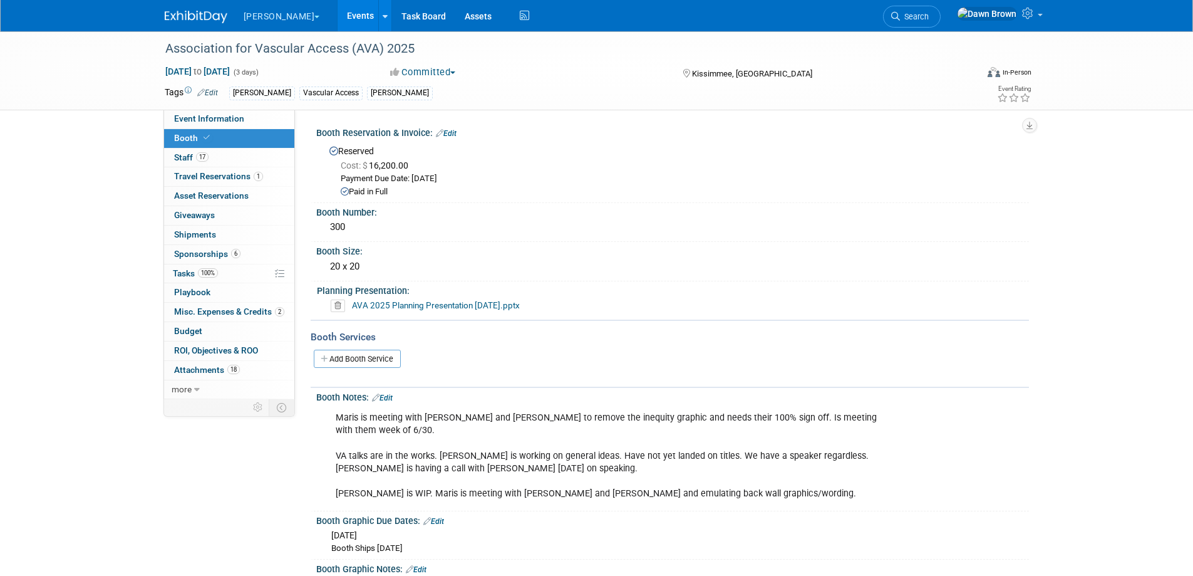
click at [334, 307] on icon at bounding box center [338, 305] width 14 height 13
click at [335, 353] on link "Yes" at bounding box center [324, 353] width 36 height 20
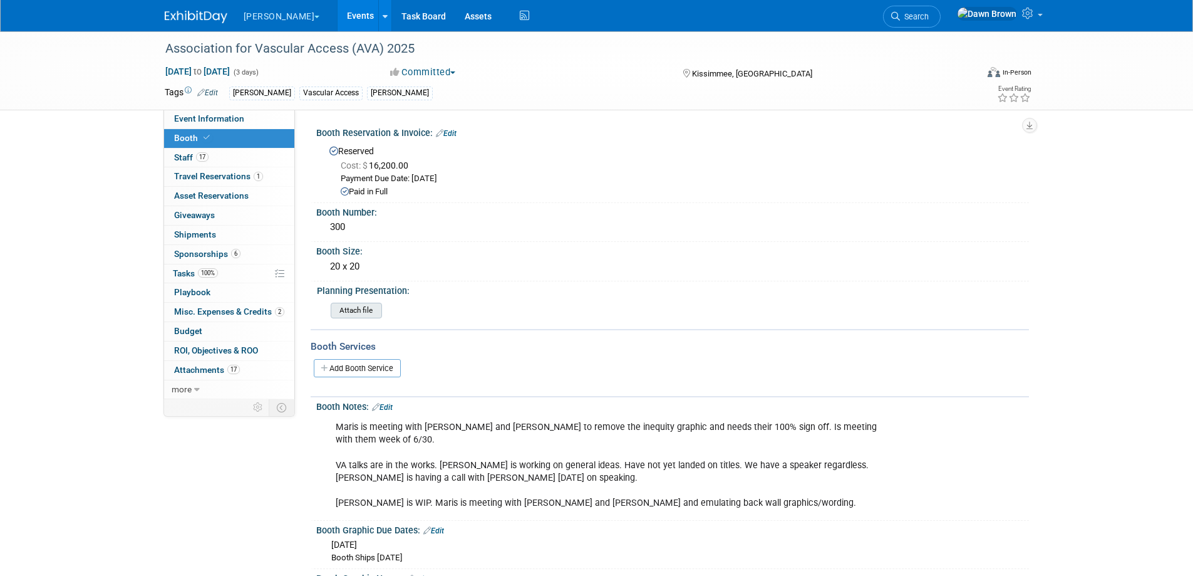
click at [353, 307] on input "file" at bounding box center [296, 310] width 170 height 14
